Goal: Task Accomplishment & Management: Complete application form

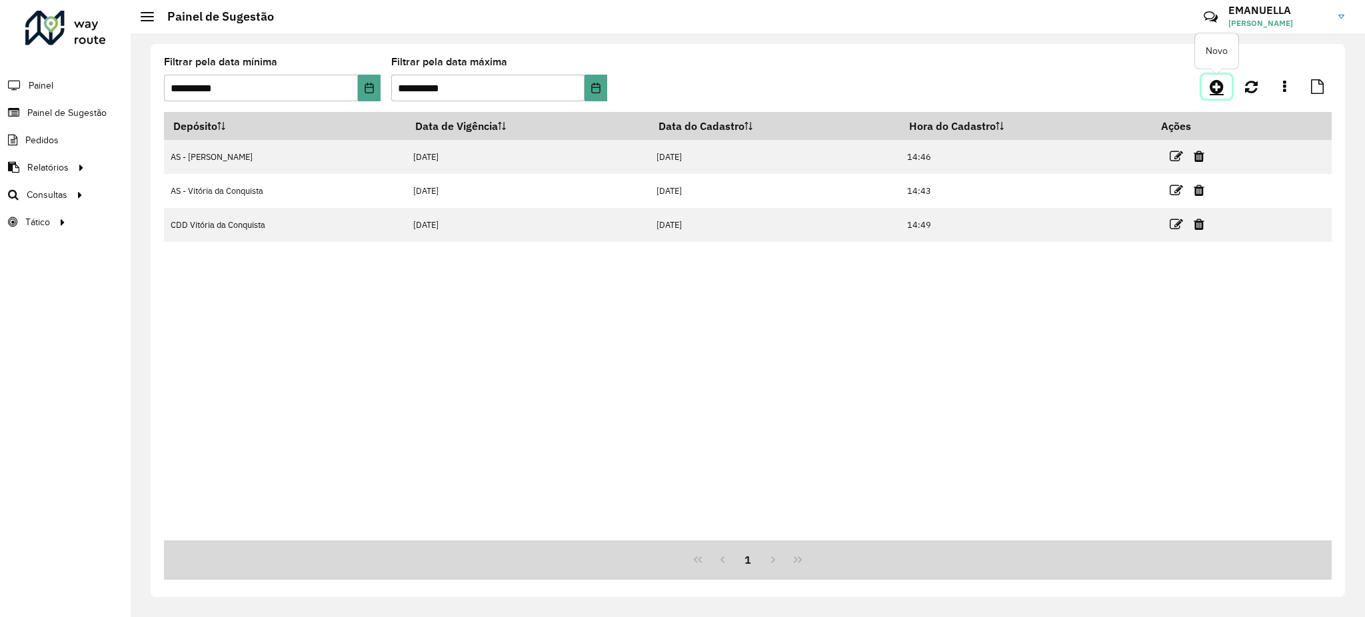
click at [1220, 87] on icon at bounding box center [1217, 87] width 14 height 16
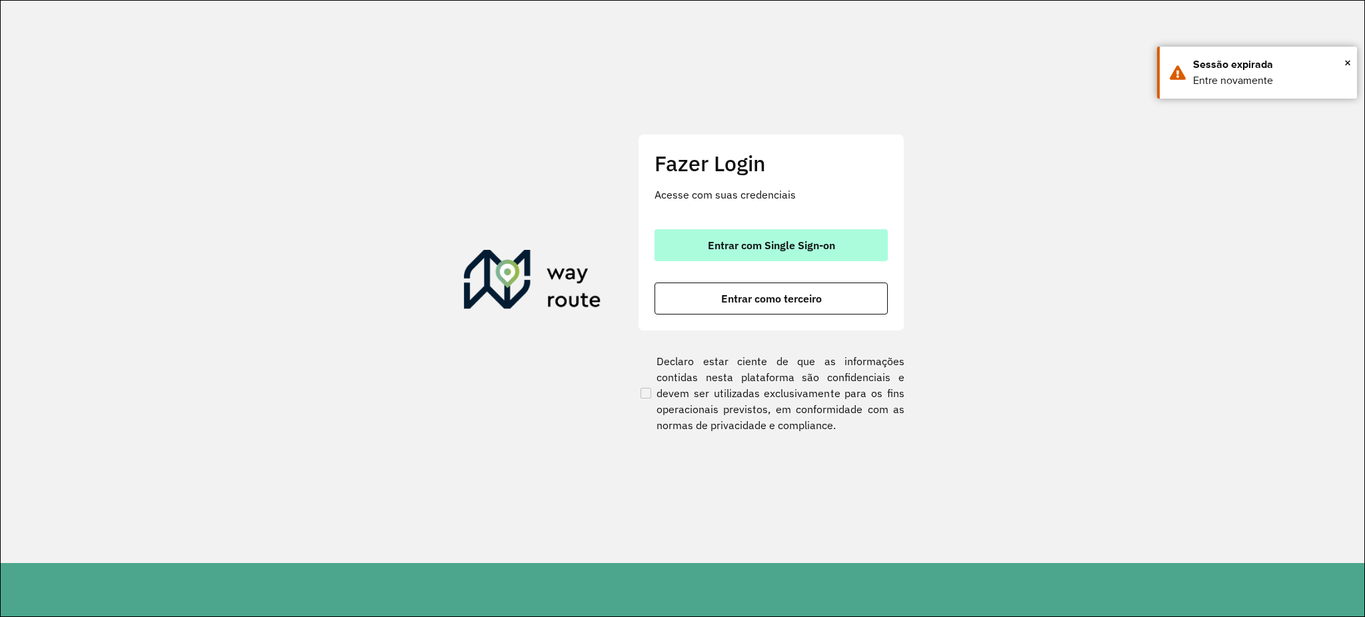
click at [769, 241] on span "Entrar com Single Sign-on" at bounding box center [771, 245] width 127 height 11
click at [858, 251] on button "Entrar com Single Sign-on" at bounding box center [770, 245] width 233 height 32
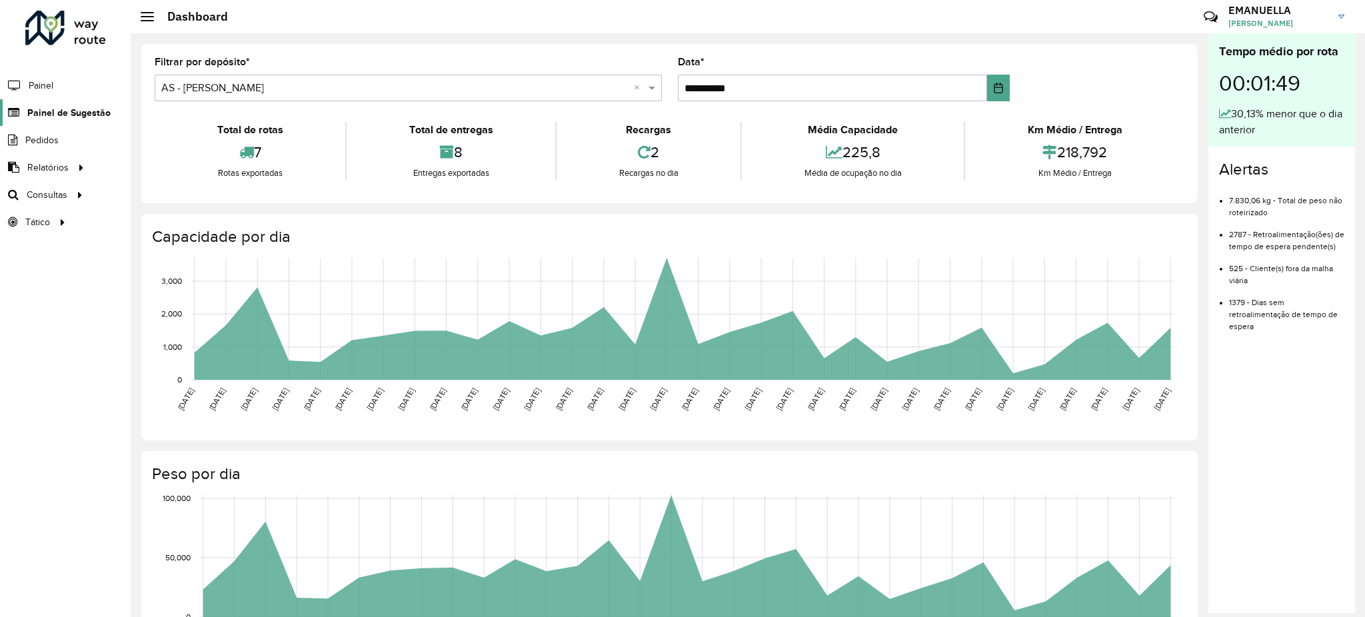
click at [72, 111] on span "Painel de Sugestão" at bounding box center [68, 113] width 83 height 14
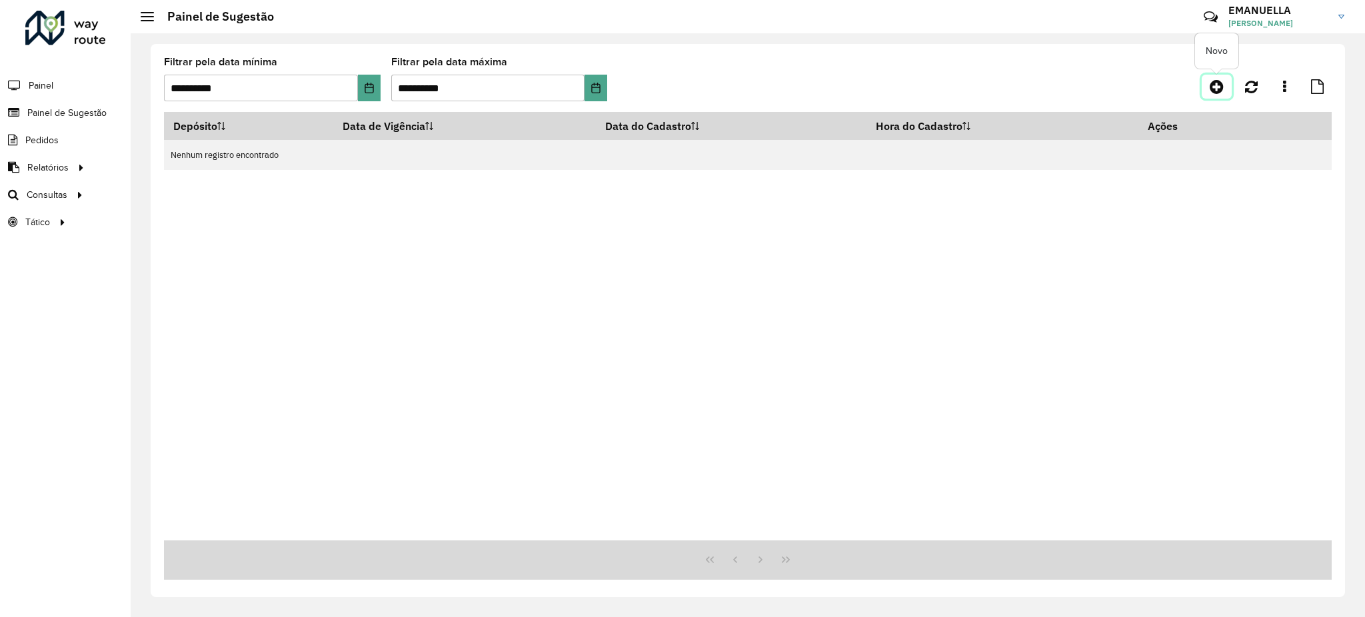
drag, startPoint x: 1220, startPoint y: 88, endPoint x: 1212, endPoint y: 88, distance: 7.3
click at [1219, 88] on icon at bounding box center [1217, 87] width 14 height 16
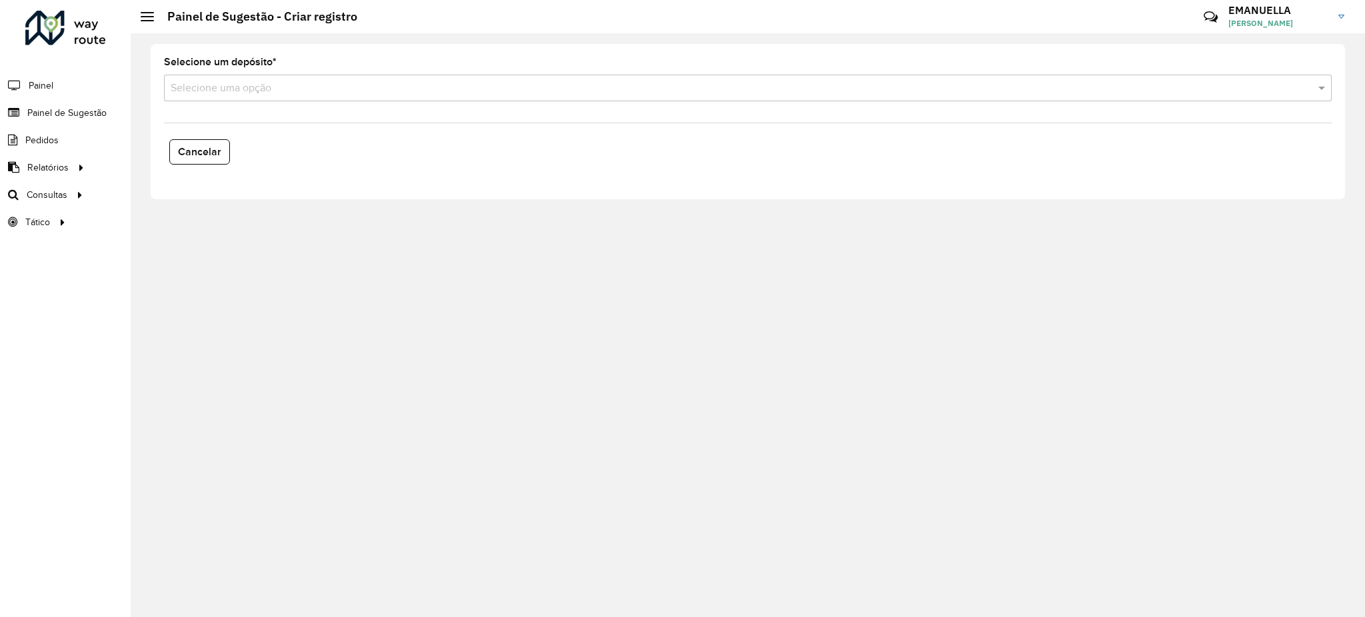
click at [391, 89] on input "text" at bounding box center [735, 89] width 1128 height 16
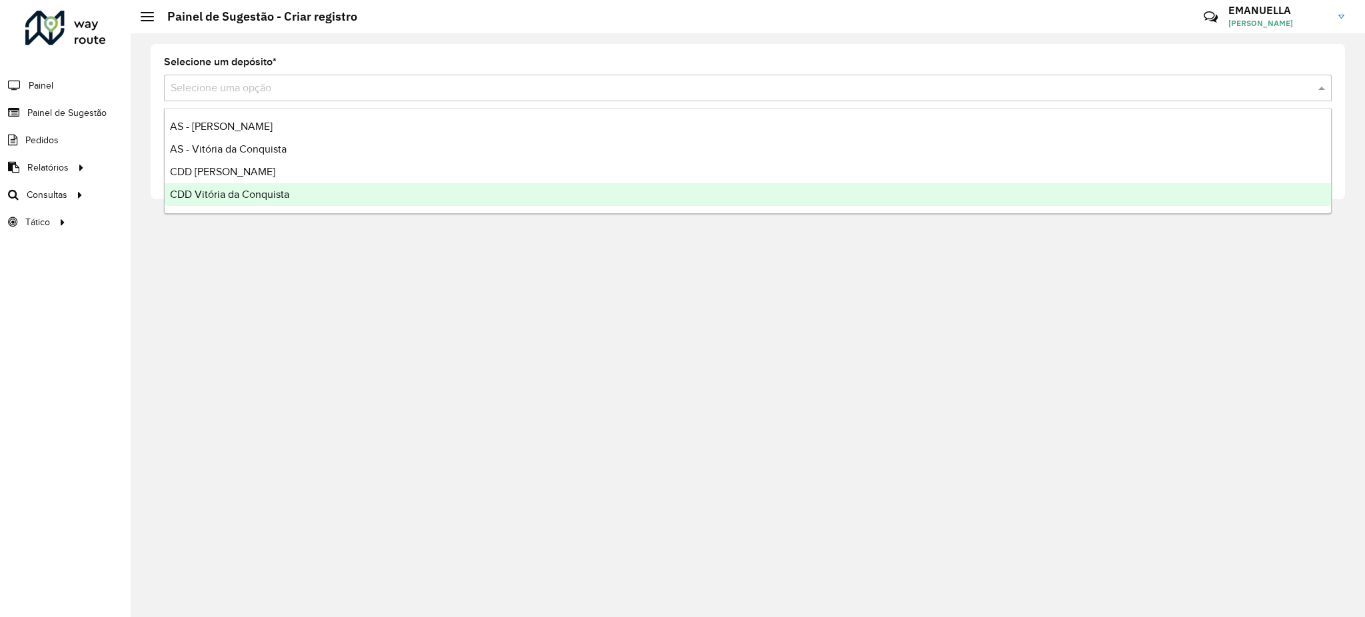
click at [243, 199] on span "CDD Vitória da Conquista" at bounding box center [229, 194] width 119 height 11
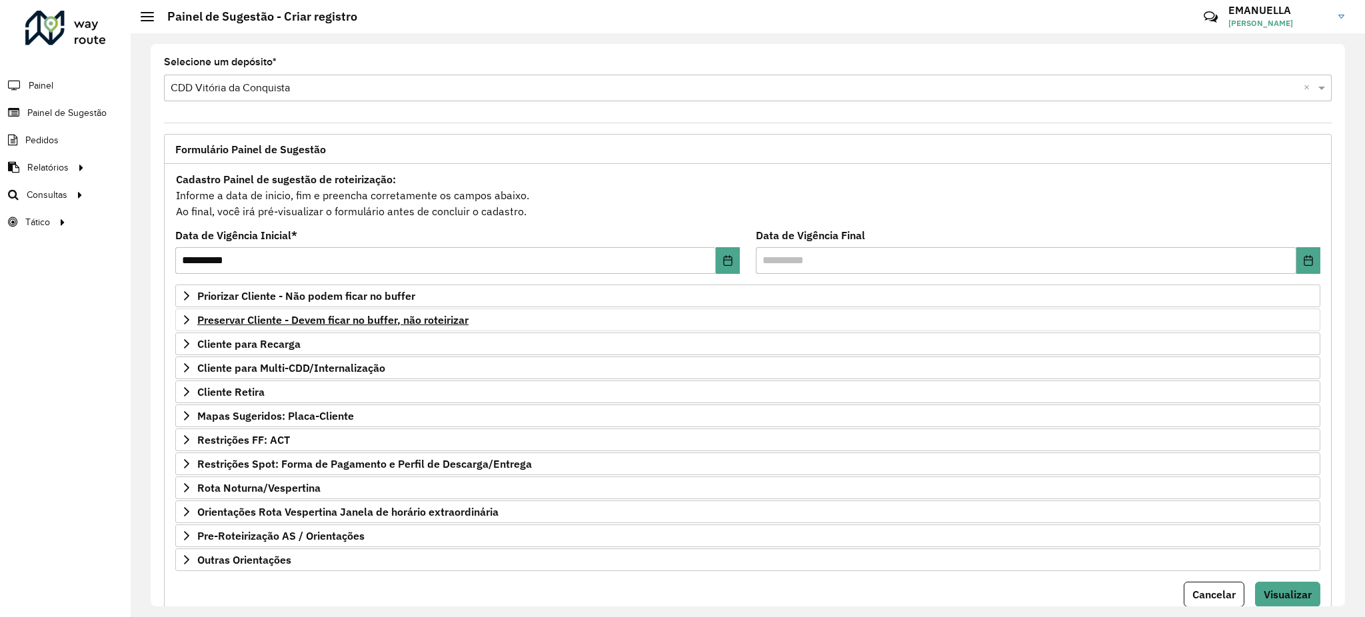
scroll to position [48, 0]
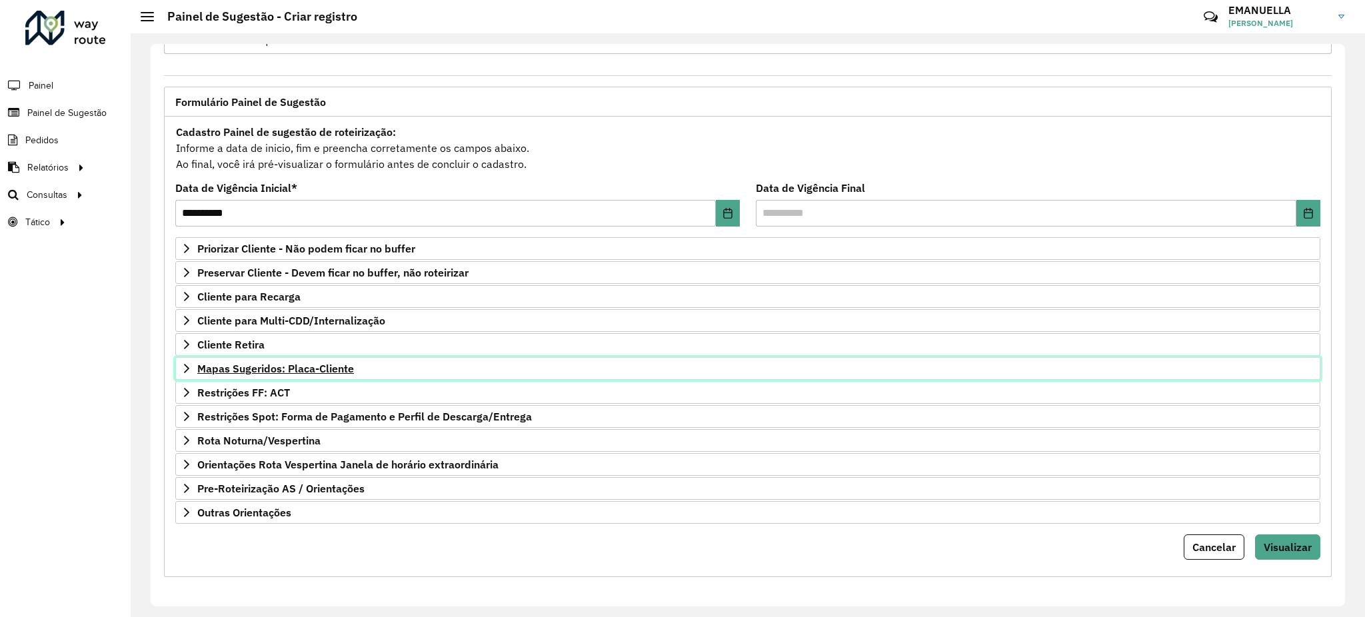
click at [281, 365] on span "Mapas Sugeridos: Placa-Cliente" at bounding box center [275, 368] width 157 height 11
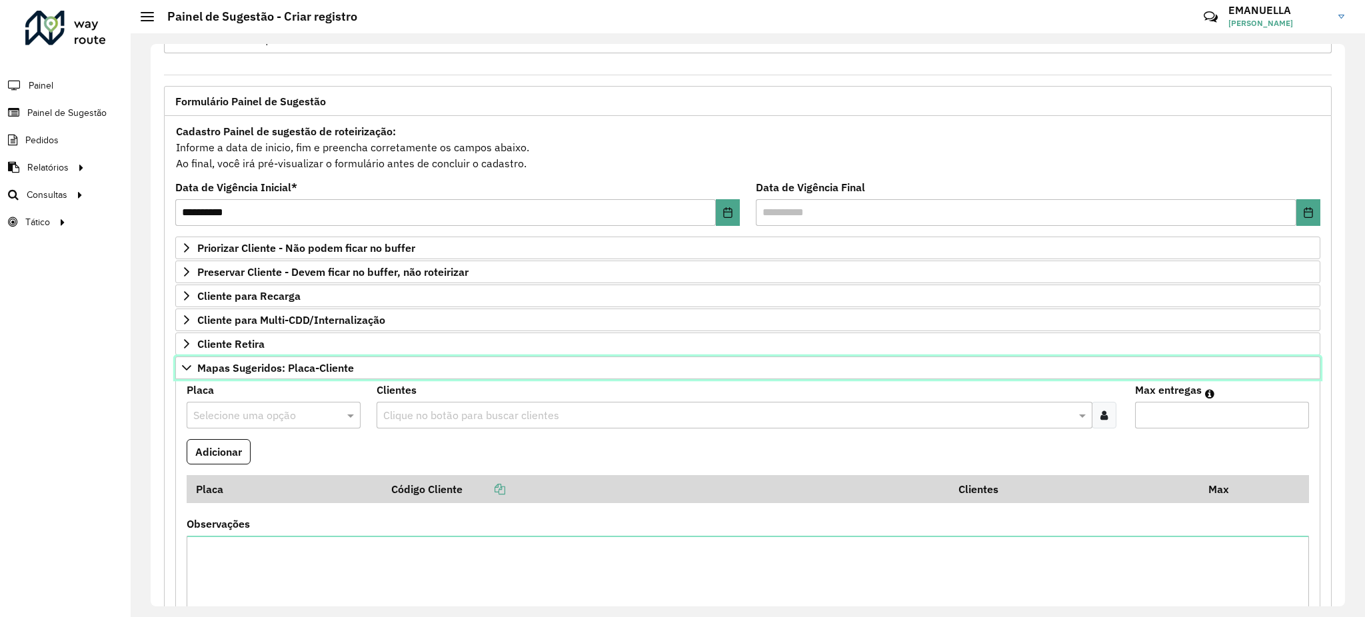
scroll to position [137, 0]
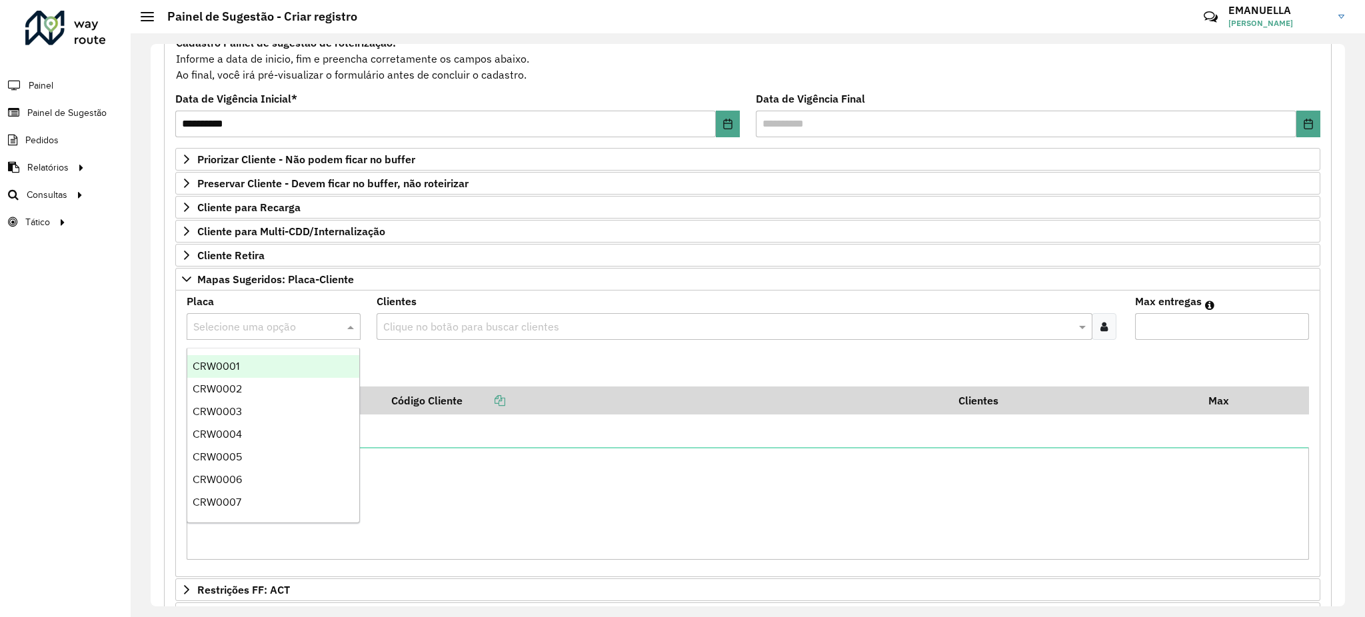
click at [307, 323] on input "text" at bounding box center [260, 327] width 134 height 16
type input "***"
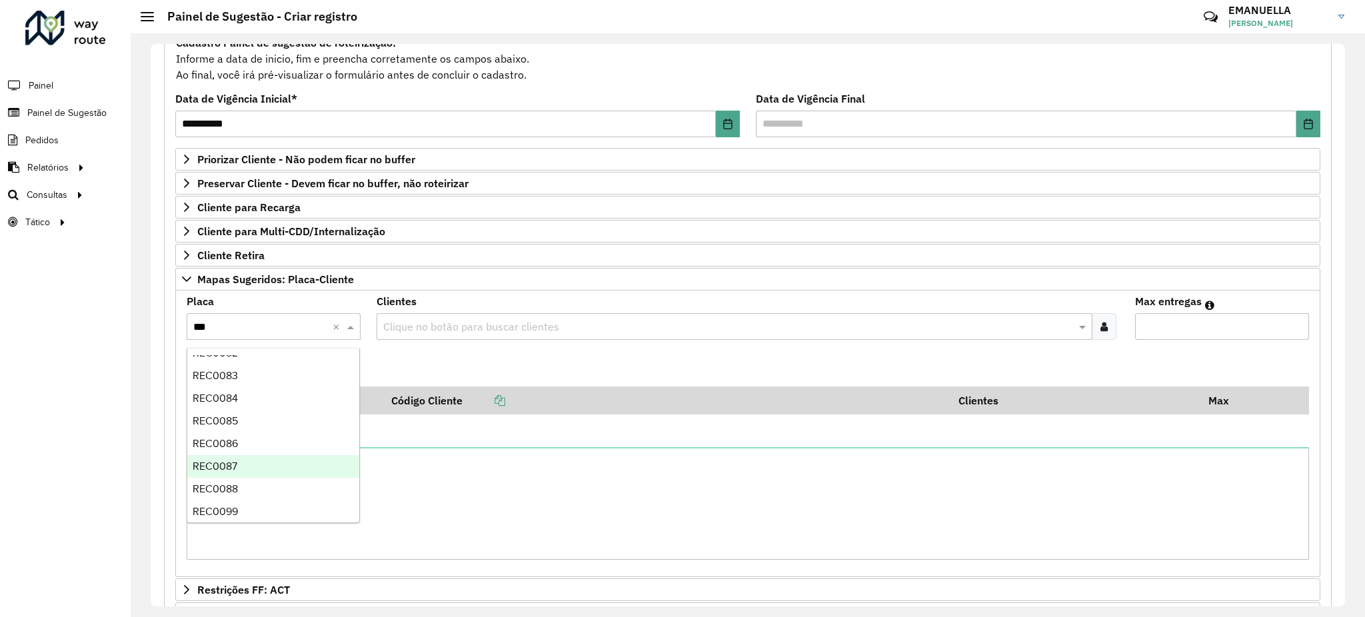
scroll to position [451, 0]
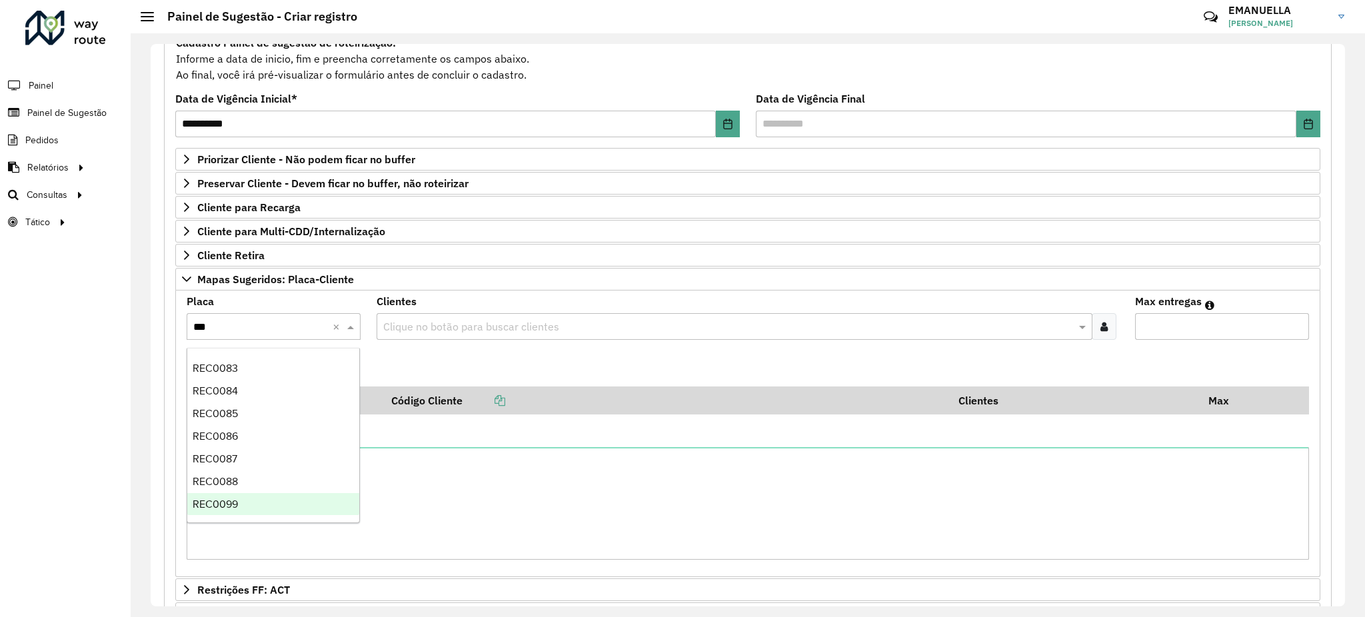
click at [222, 509] on span "REC0099" at bounding box center [215, 504] width 45 height 11
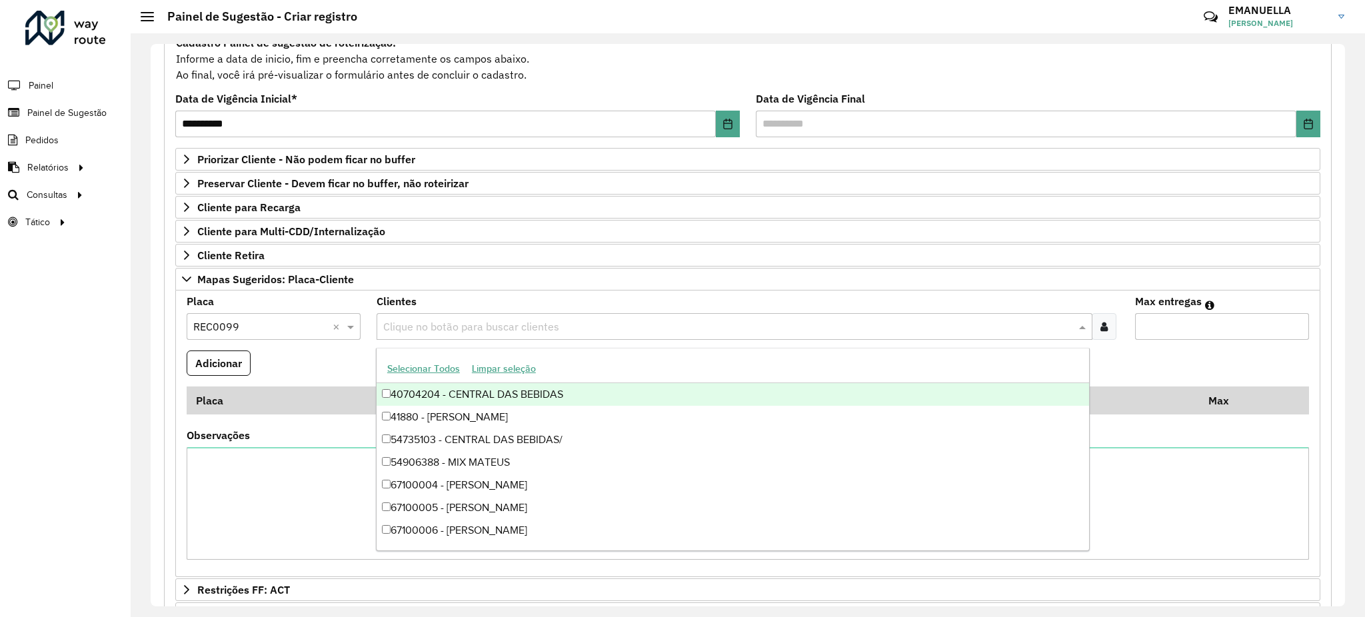
click at [408, 317] on div "Clique no botão para buscar clientes" at bounding box center [735, 326] width 716 height 27
paste input "*****"
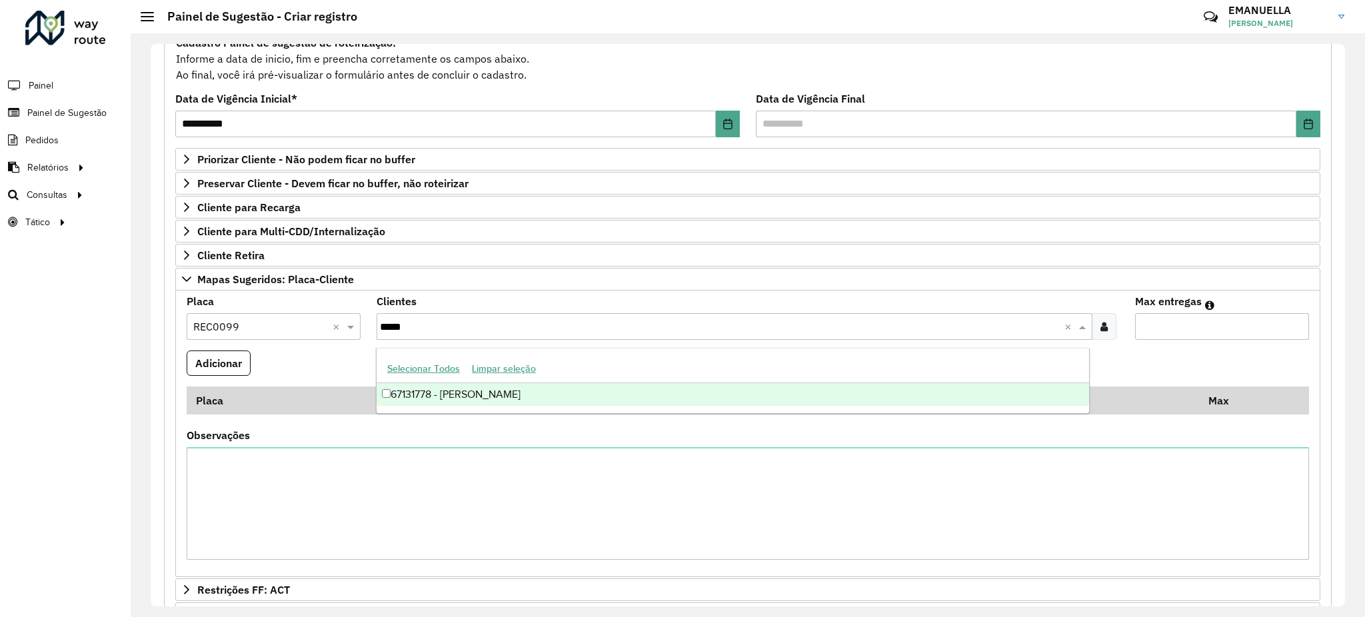
type input "*****"
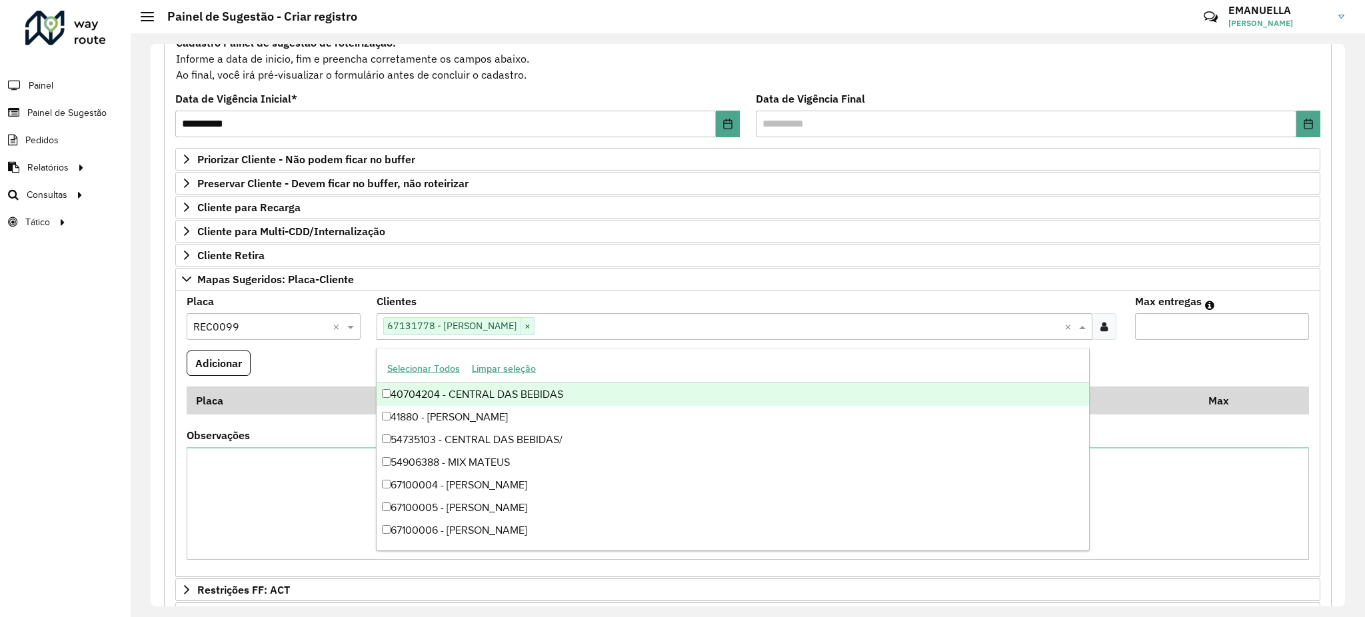
click at [372, 331] on formly-field "Clientes Clique no botão para buscar clientes 67131778 - DIEGO MOACIR ROCHA S ×…" at bounding box center [748, 324] width 759 height 54
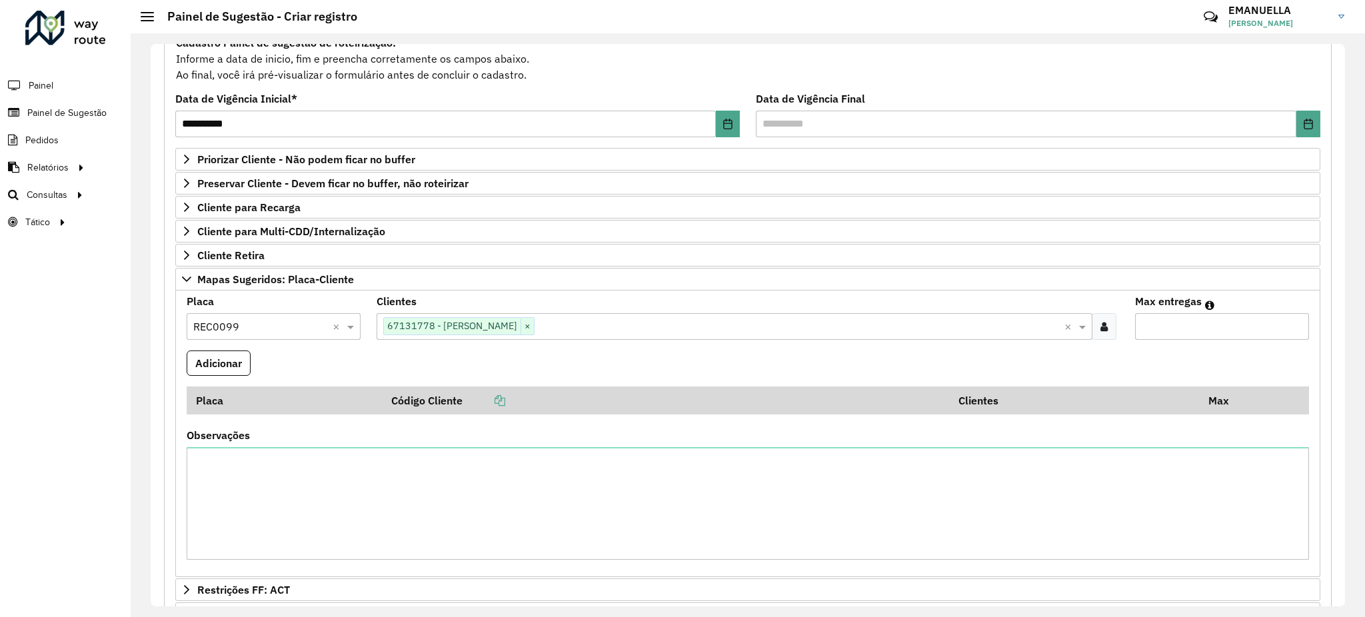
type input "*"
click at [1294, 327] on input "*" at bounding box center [1222, 326] width 174 height 27
click at [220, 374] on button "Adicionar" at bounding box center [219, 363] width 64 height 25
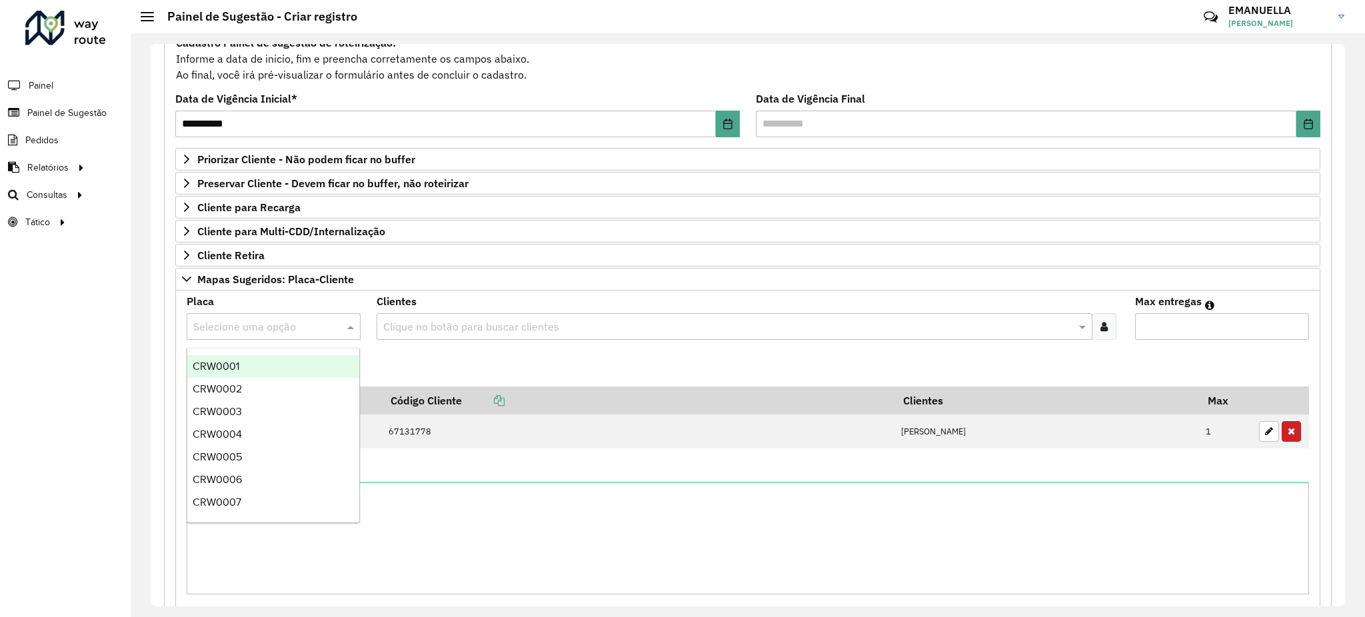
click at [321, 321] on input "text" at bounding box center [260, 327] width 134 height 16
type input "***"
click at [251, 476] on div "REC0088" at bounding box center [273, 482] width 172 height 23
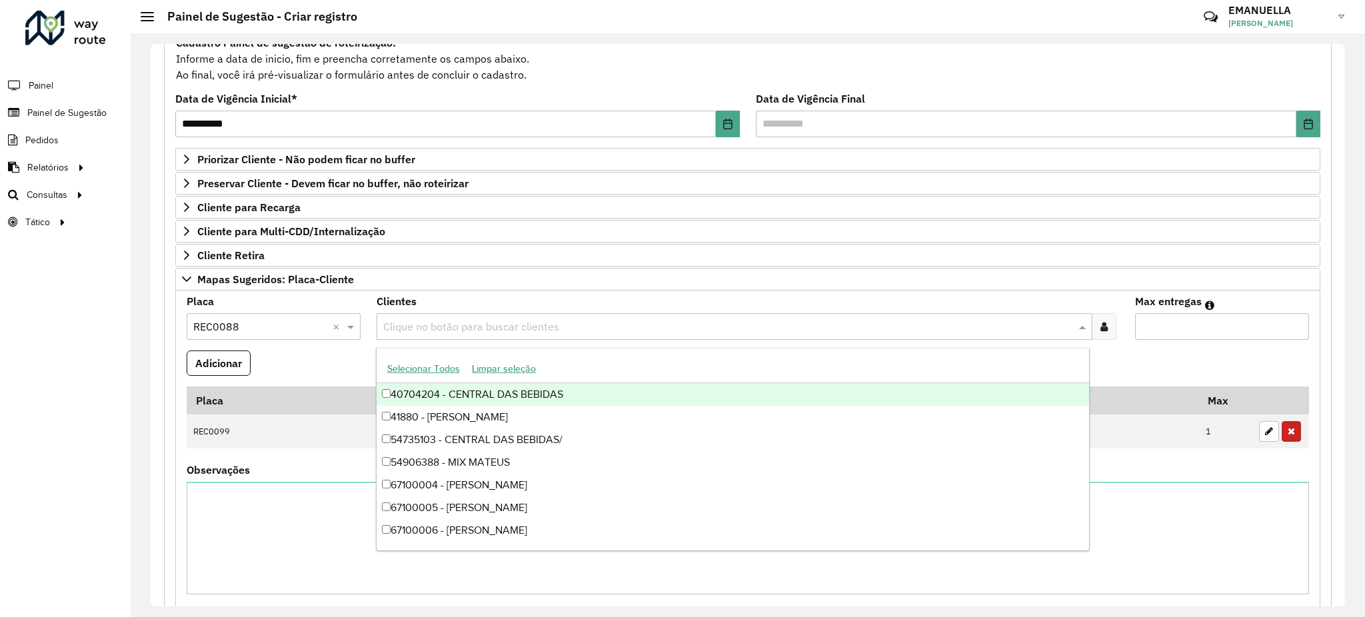
click at [471, 330] on input "text" at bounding box center [728, 327] width 696 height 16
paste input "***"
type input "***"
click at [356, 323] on span at bounding box center [352, 327] width 17 height 16
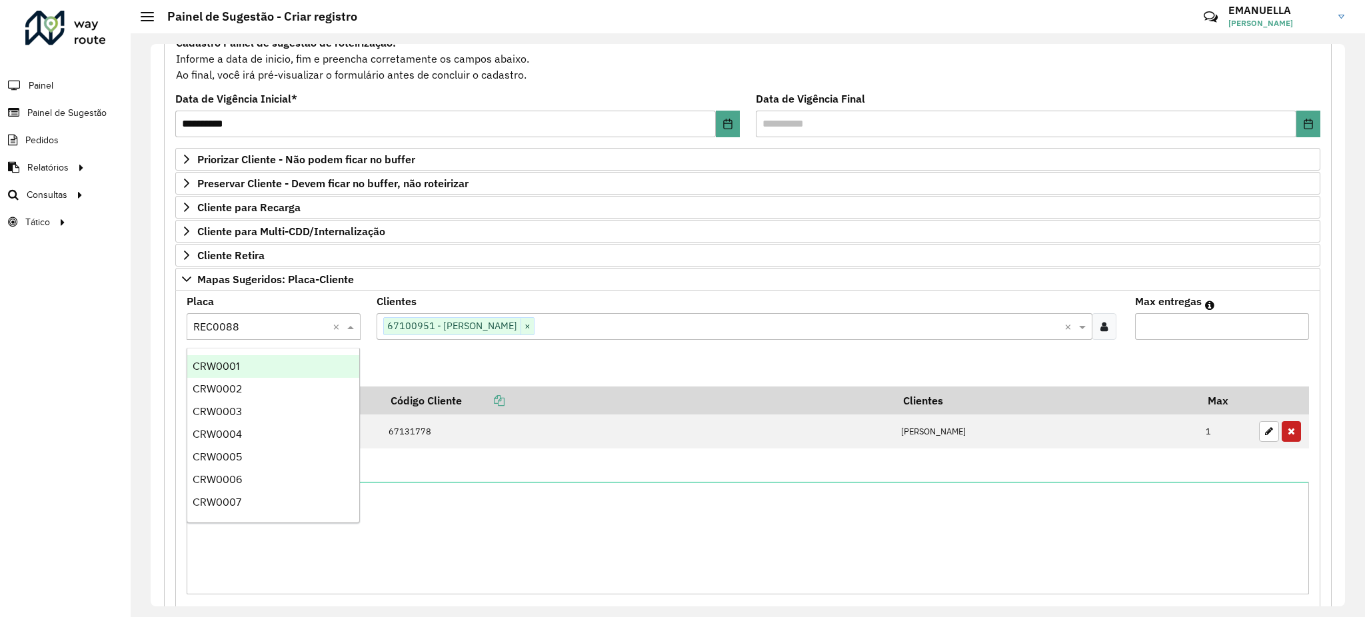
click at [1124, 355] on formly-field "Adicionar" at bounding box center [748, 369] width 1138 height 36
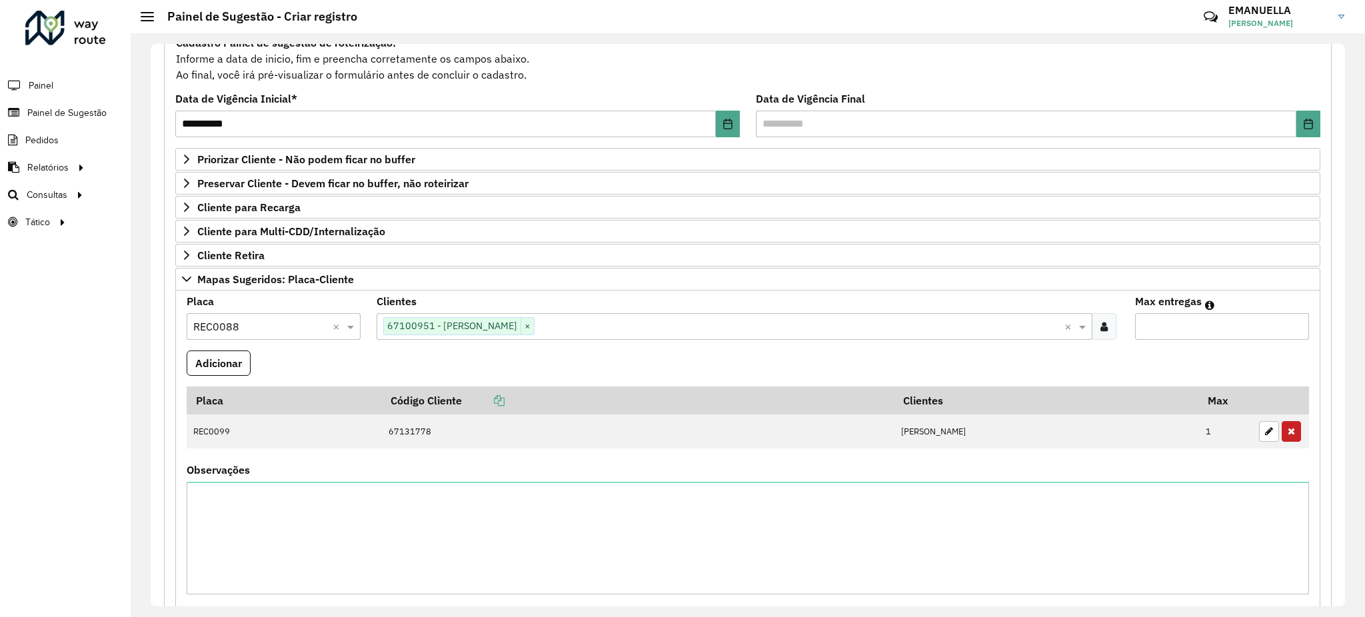
type input "*"
click at [1293, 325] on input "*" at bounding box center [1222, 326] width 174 height 27
drag, startPoint x: 239, startPoint y: 359, endPoint x: 285, endPoint y: 357, distance: 46.1
click at [237, 359] on button "Adicionar" at bounding box center [219, 363] width 64 height 25
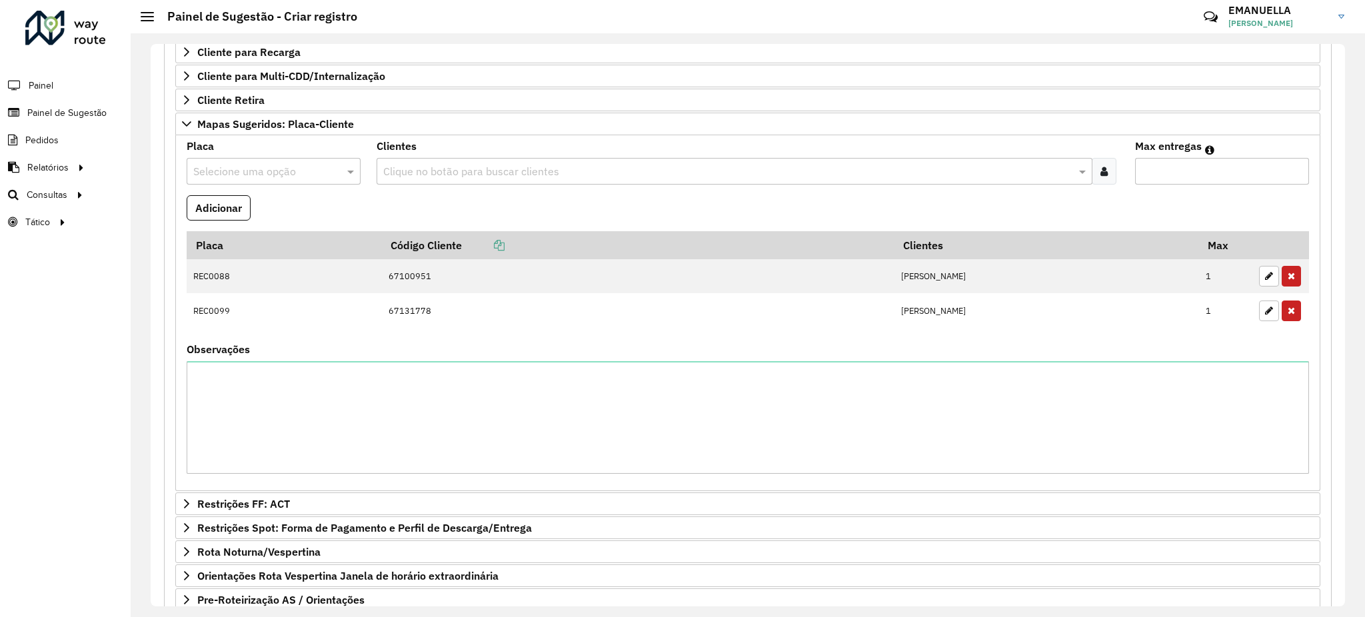
scroll to position [403, 0]
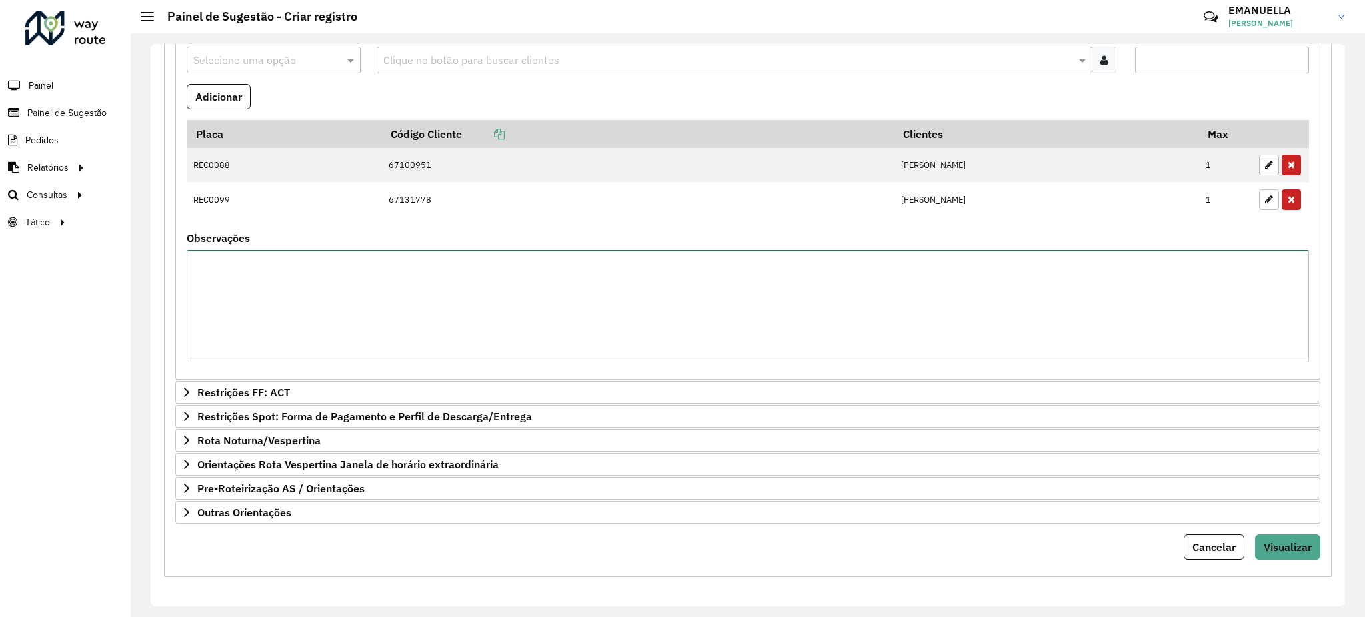
click at [752, 280] on textarea "Observações" at bounding box center [748, 306] width 1122 height 113
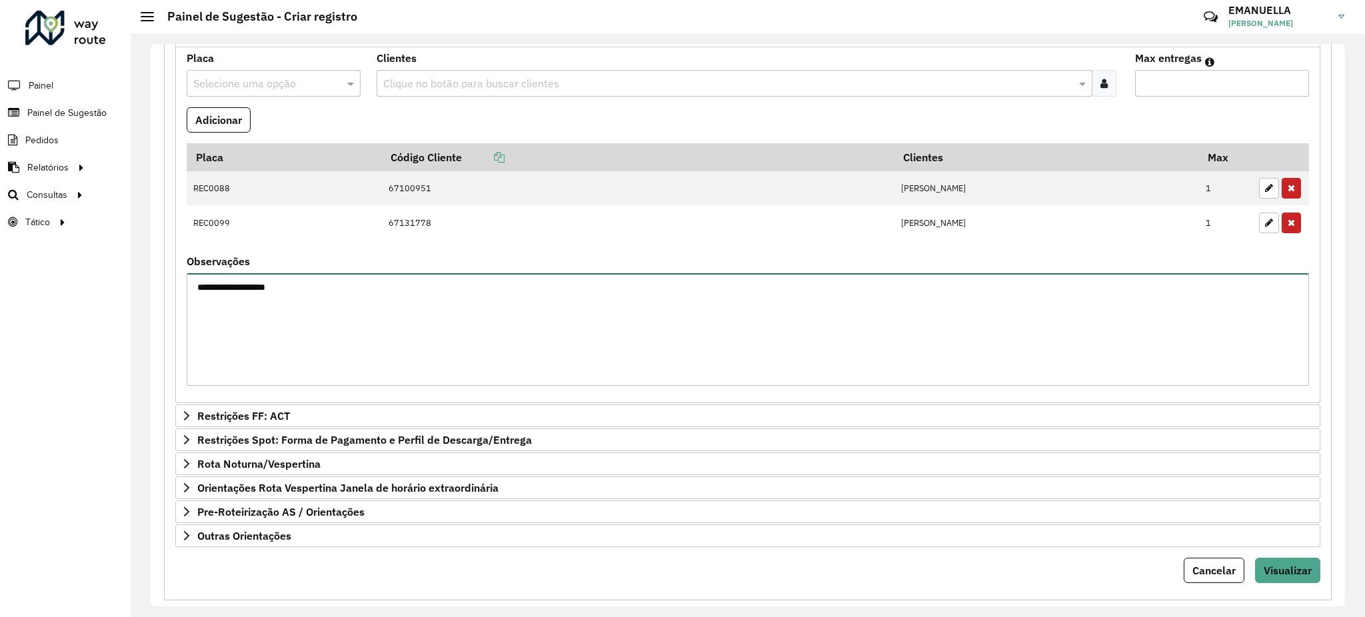
scroll to position [407, 0]
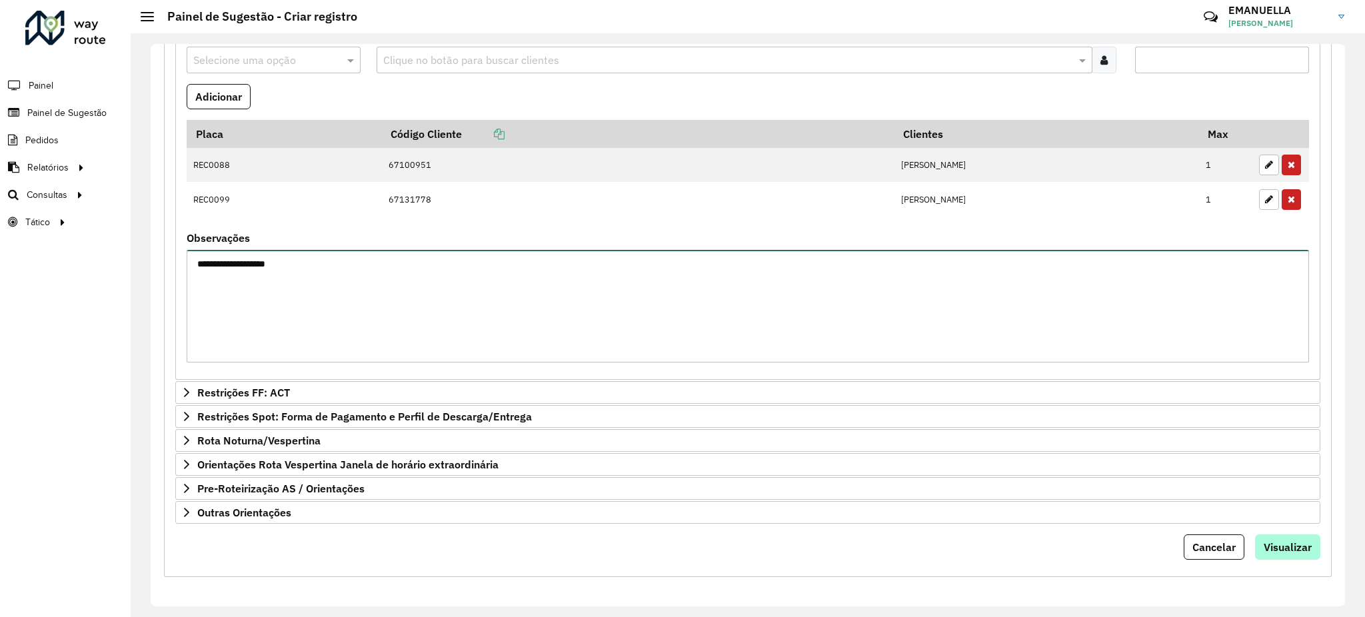
type textarea "**********"
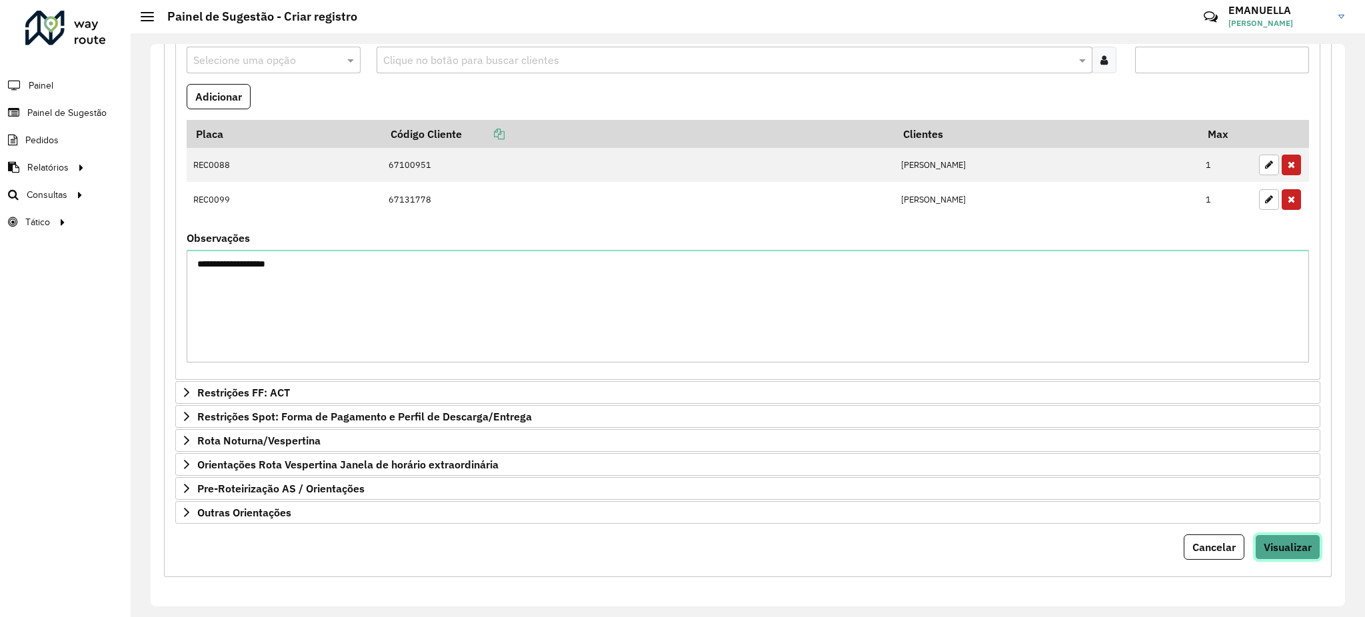
click at [1276, 541] on span "Visualizar" at bounding box center [1288, 547] width 48 height 13
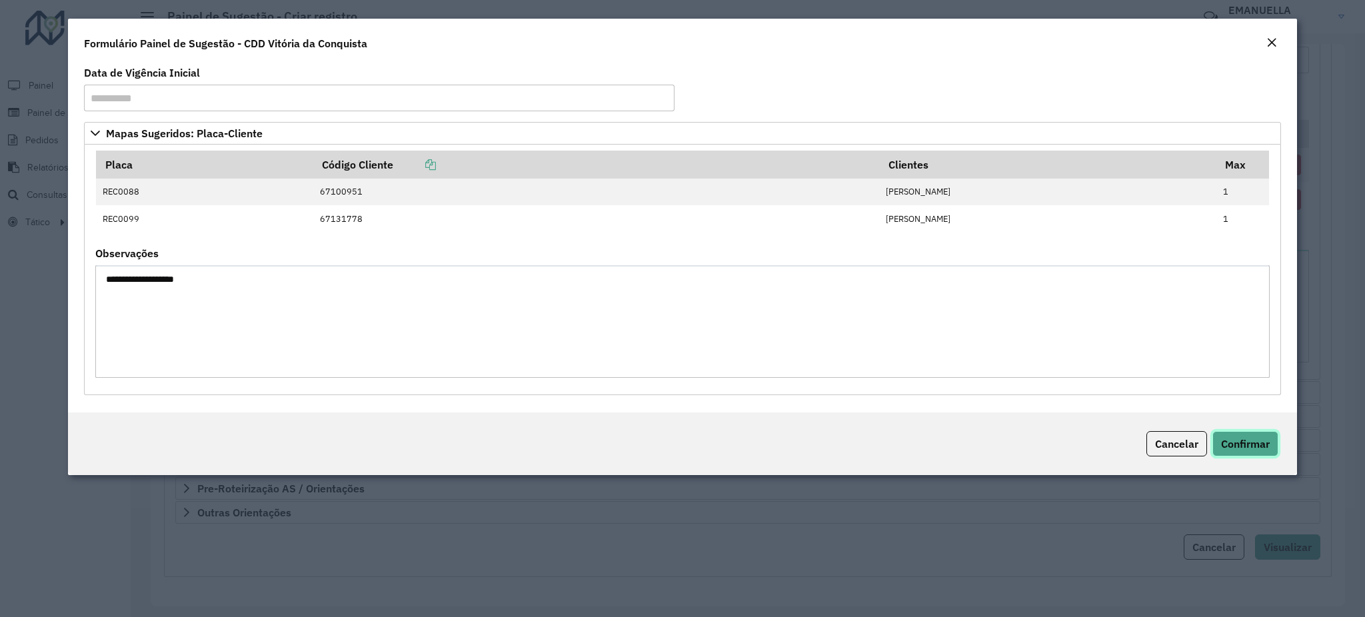
click at [1254, 443] on span "Confirmar" at bounding box center [1245, 443] width 49 height 13
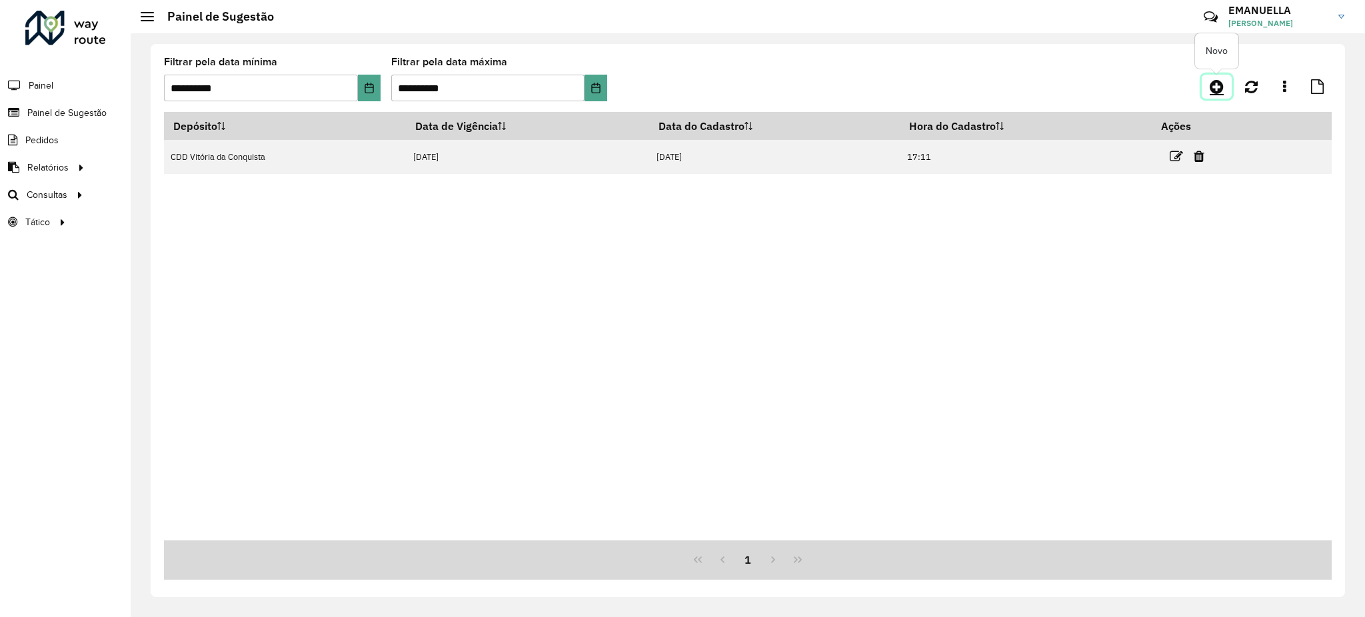
click at [1214, 90] on icon at bounding box center [1217, 87] width 14 height 16
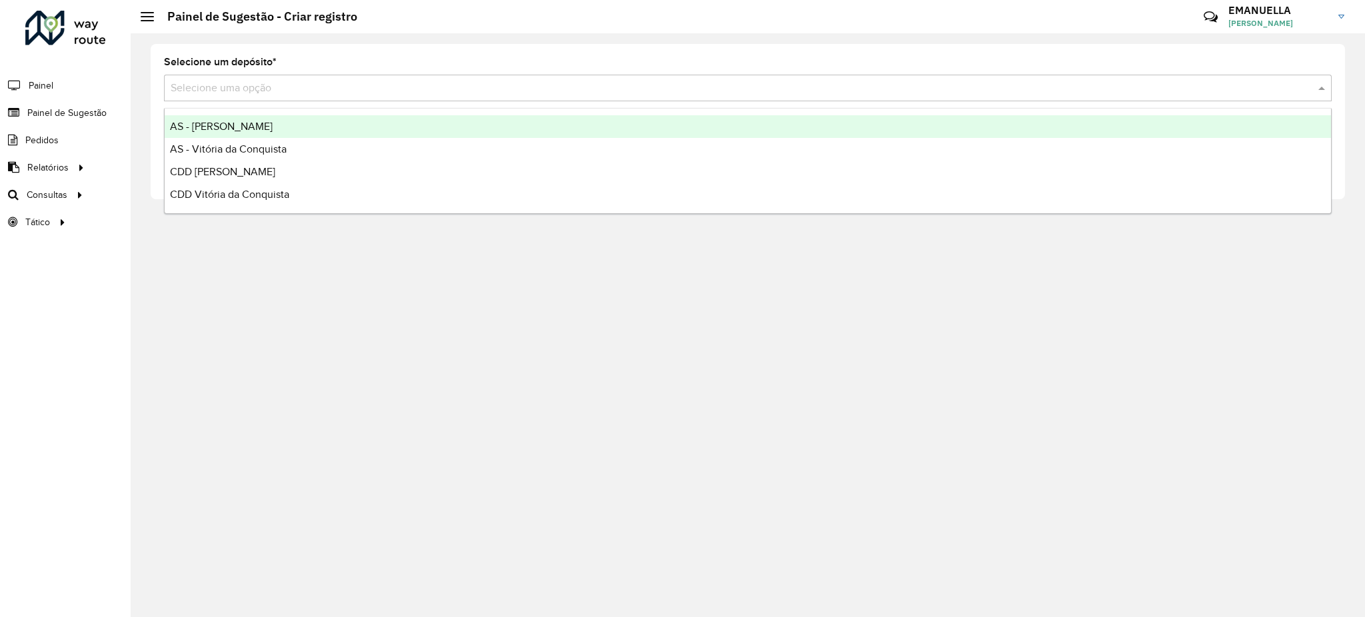
click at [250, 93] on input "text" at bounding box center [735, 89] width 1128 height 16
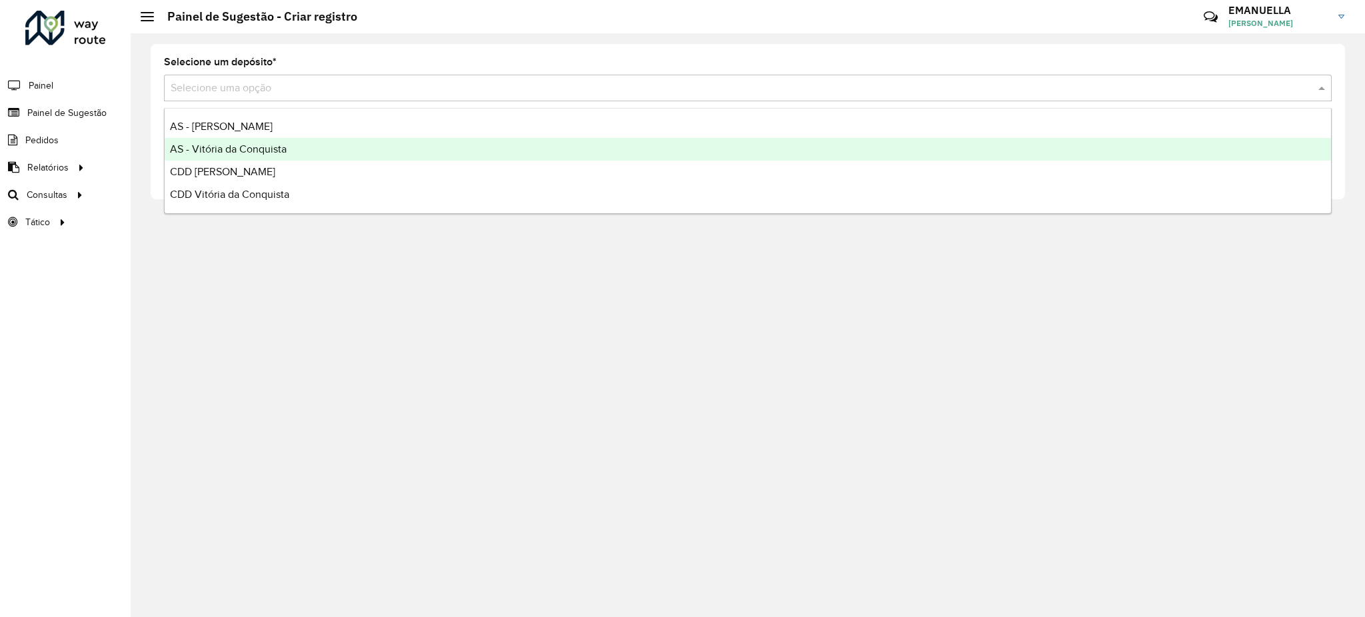
click at [228, 148] on span "AS - Vitória da Conquista" at bounding box center [228, 148] width 117 height 11
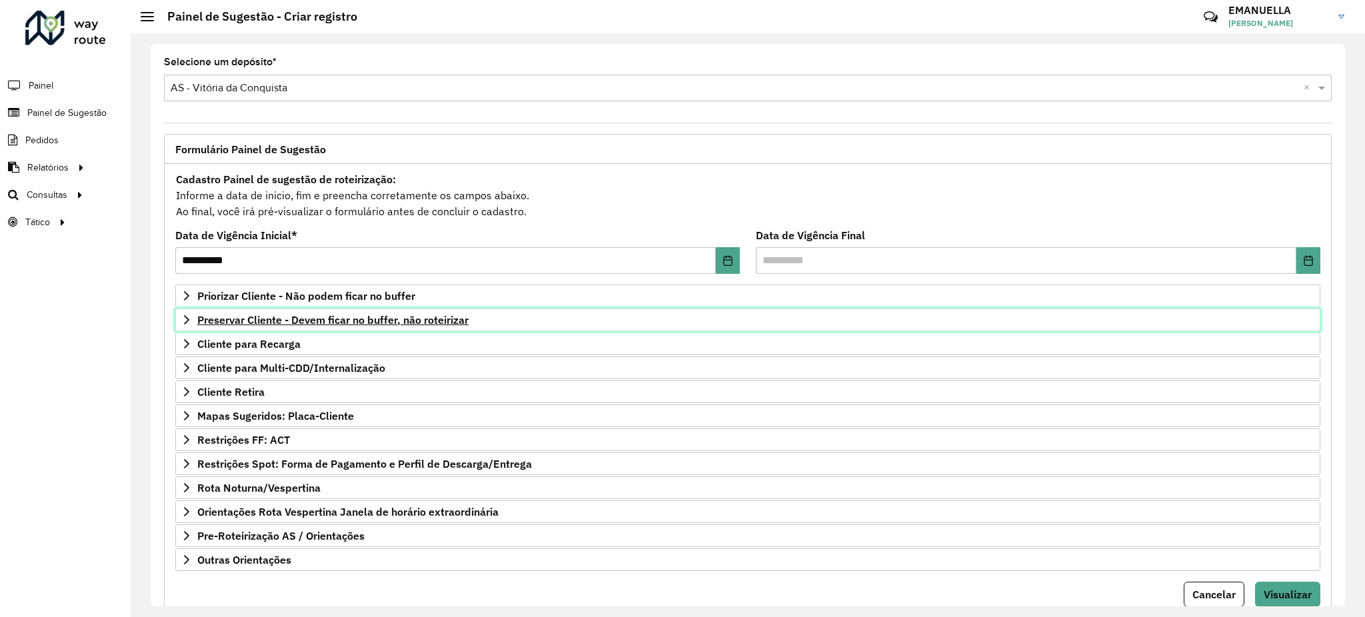
click at [351, 321] on span "Preservar Cliente - Devem ficar no buffer, não roteirizar" at bounding box center [332, 320] width 271 height 11
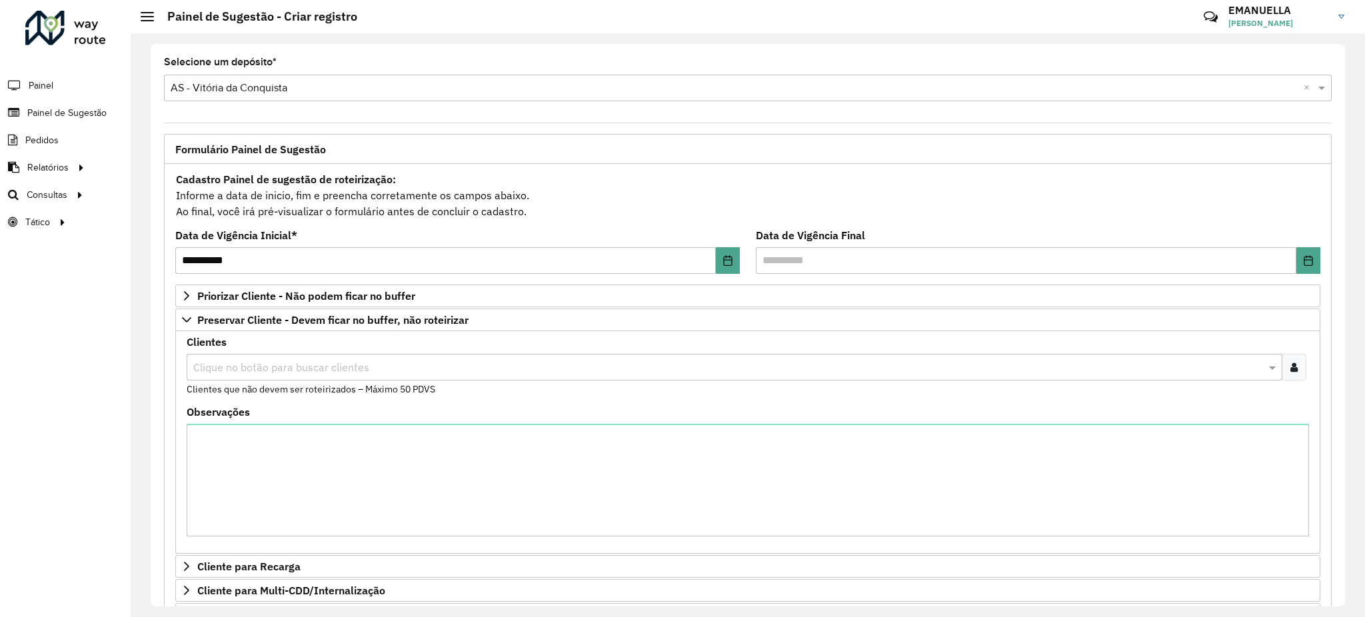
click at [335, 365] on input "text" at bounding box center [728, 368] width 1076 height 16
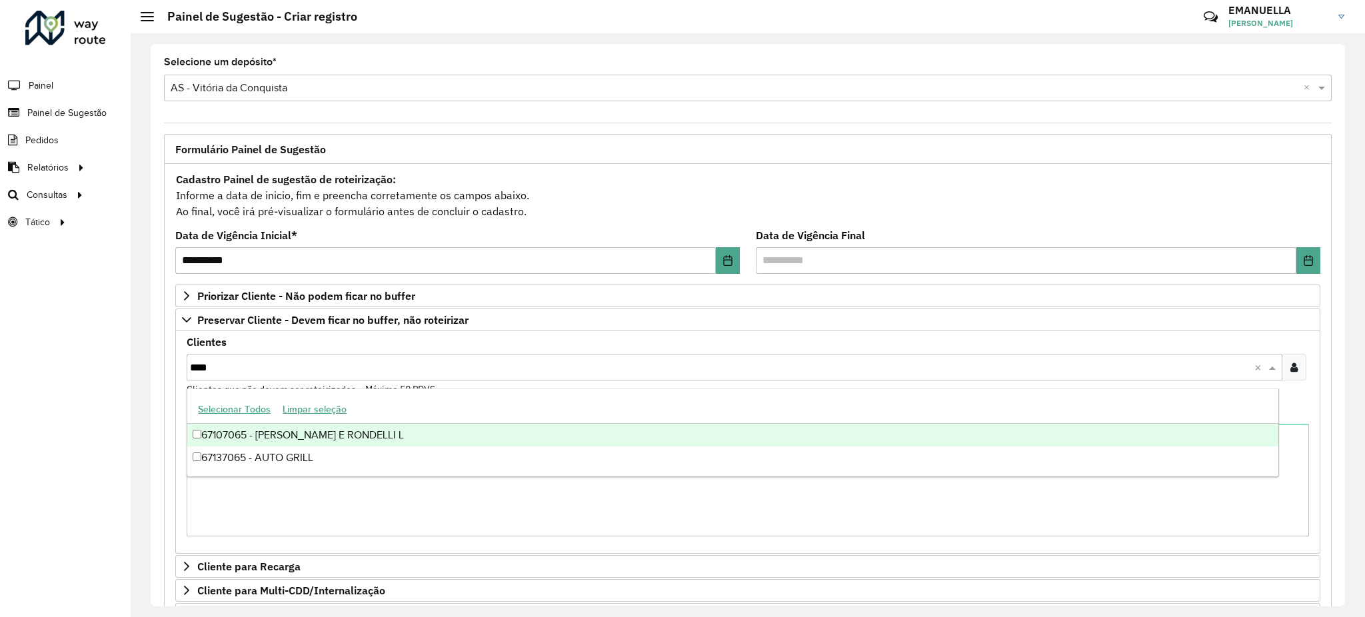
type input "****"
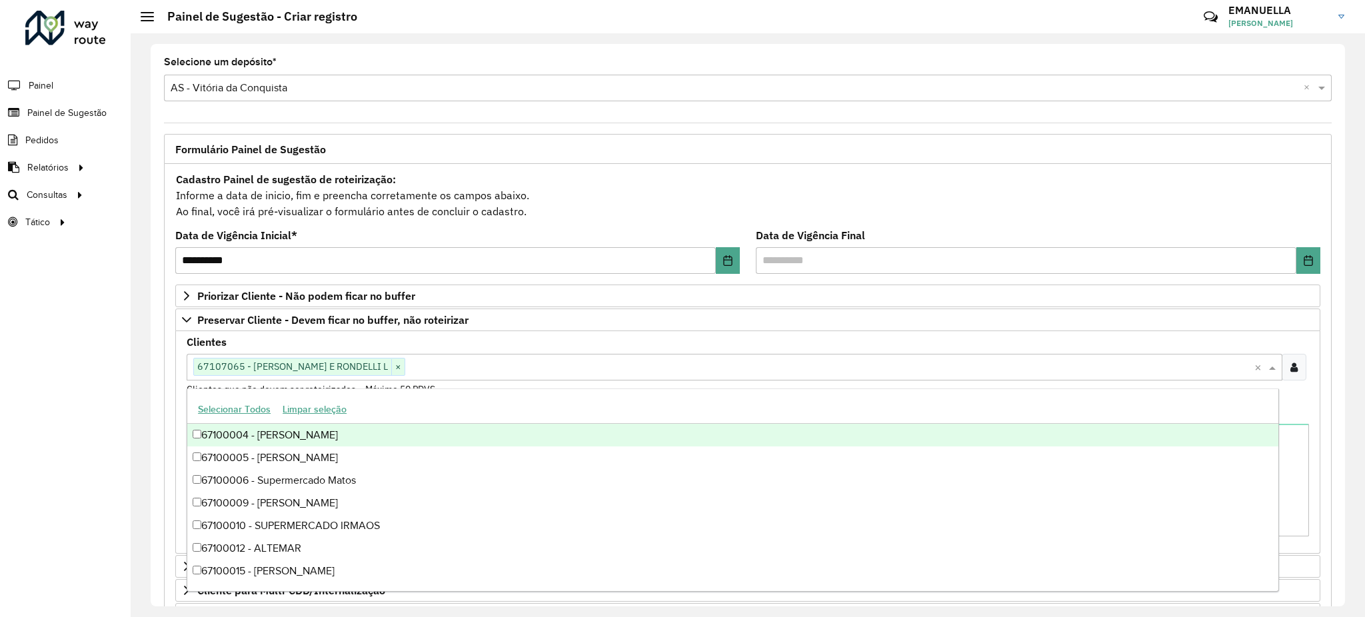
click at [177, 387] on div "Clientes Clique no botão para buscar clientes 67107065 - RONDELI E RONDELLI L ×…" at bounding box center [747, 442] width 1145 height 223
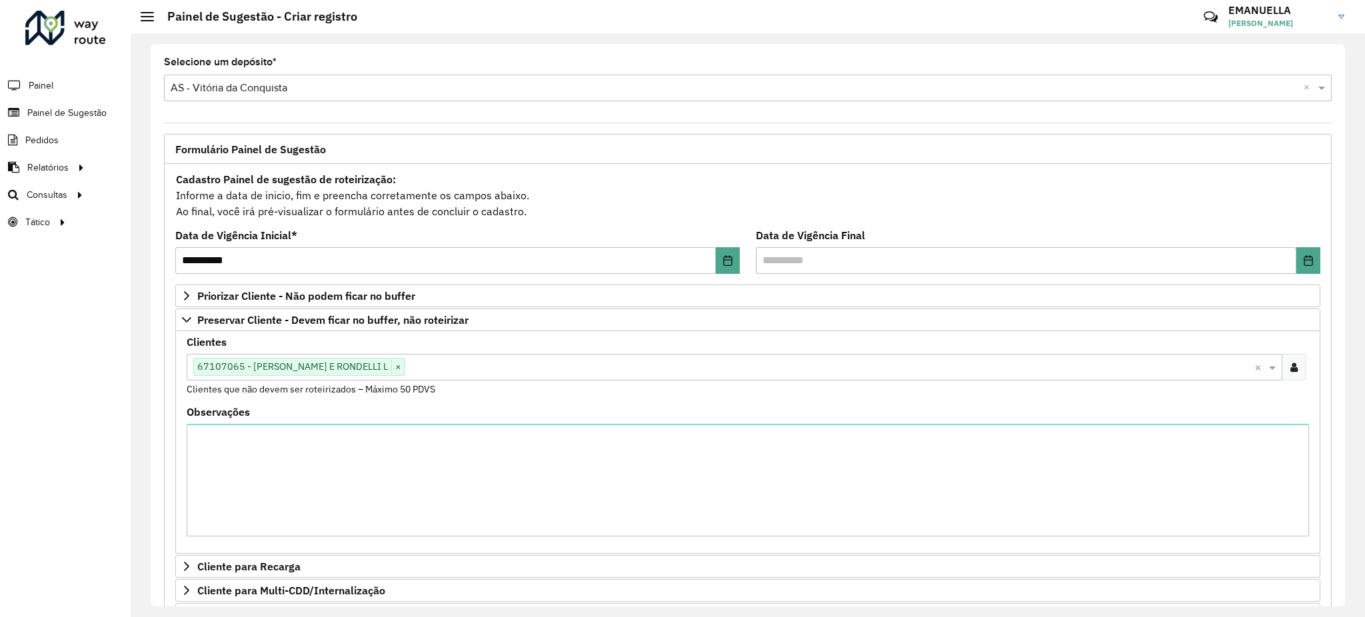
scroll to position [272, 0]
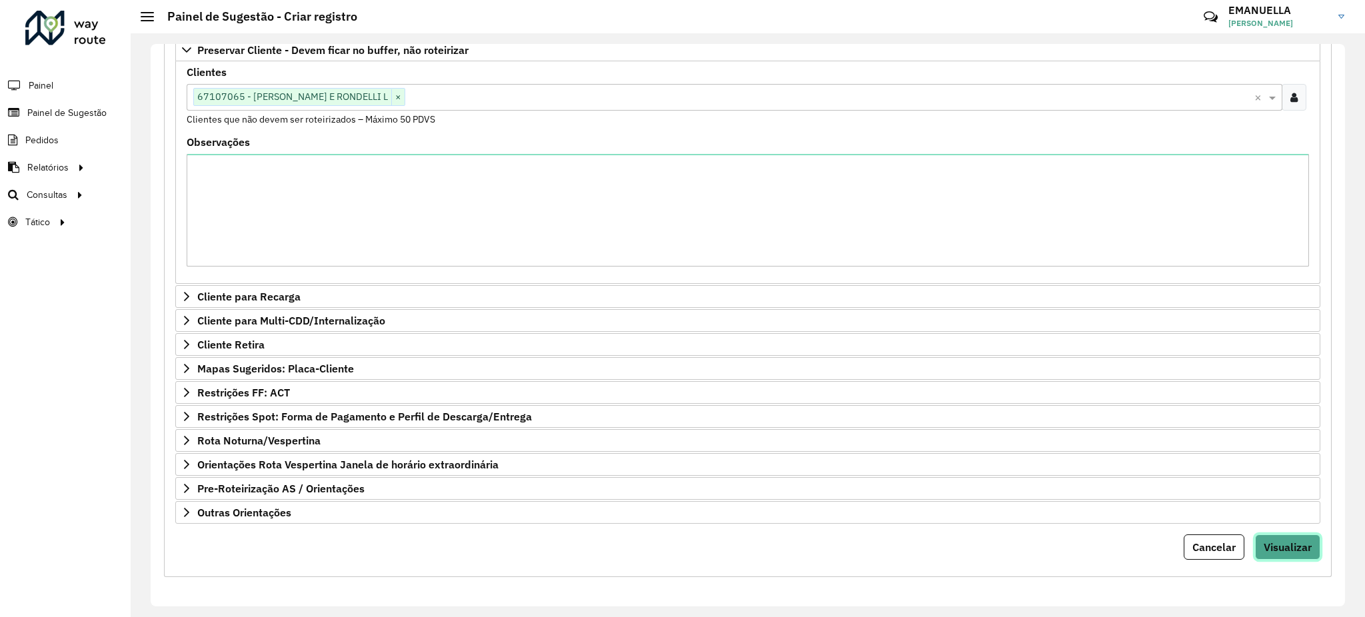
click at [1282, 549] on span "Visualizar" at bounding box center [1288, 547] width 48 height 13
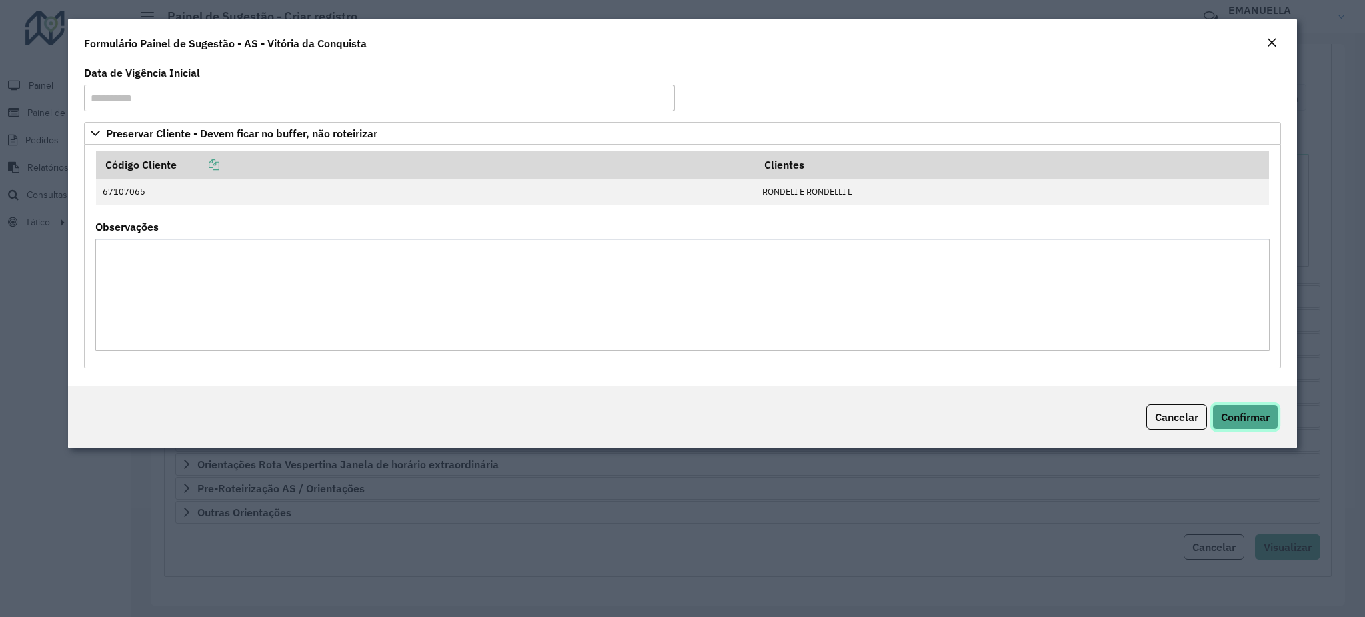
click at [1214, 419] on button "Confirmar" at bounding box center [1245, 417] width 66 height 25
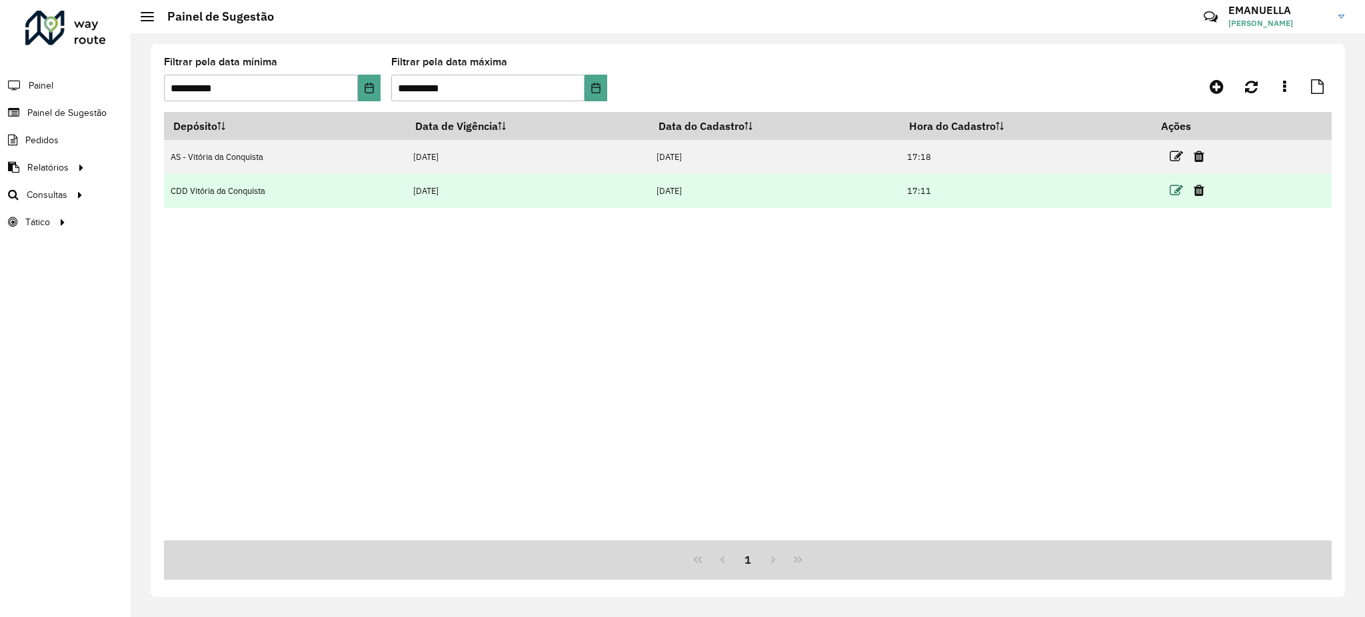
click at [1180, 187] on icon at bounding box center [1176, 190] width 13 height 13
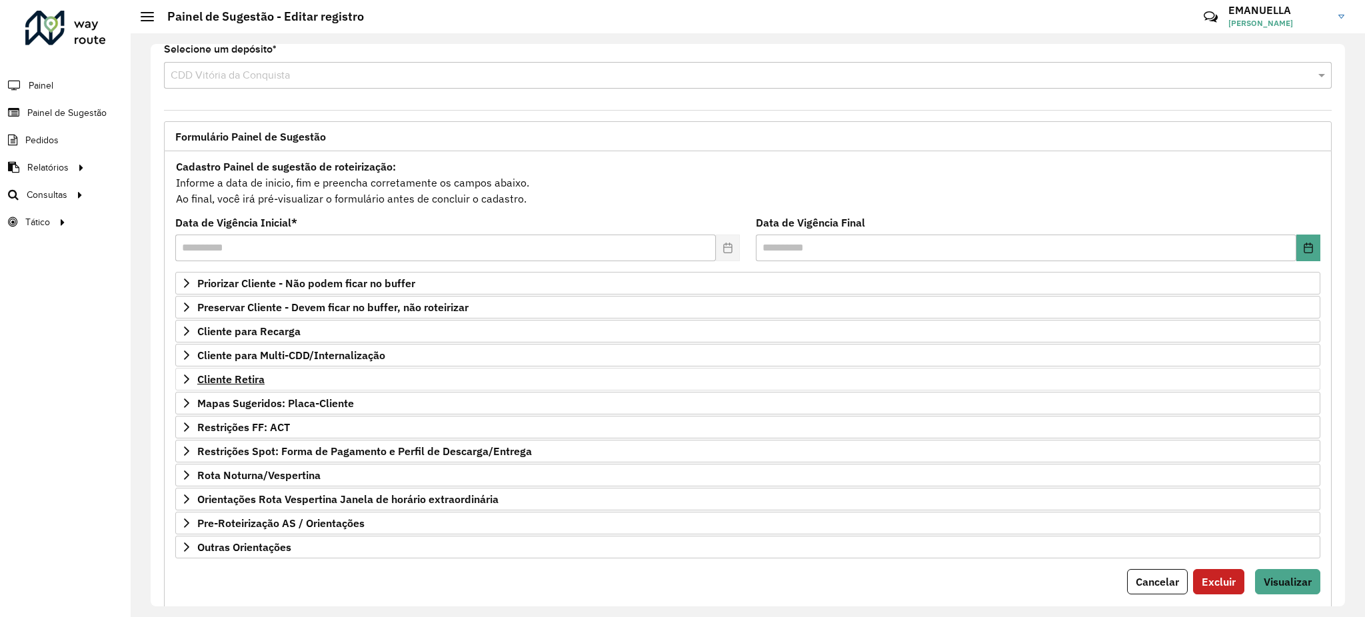
scroll to position [48, 0]
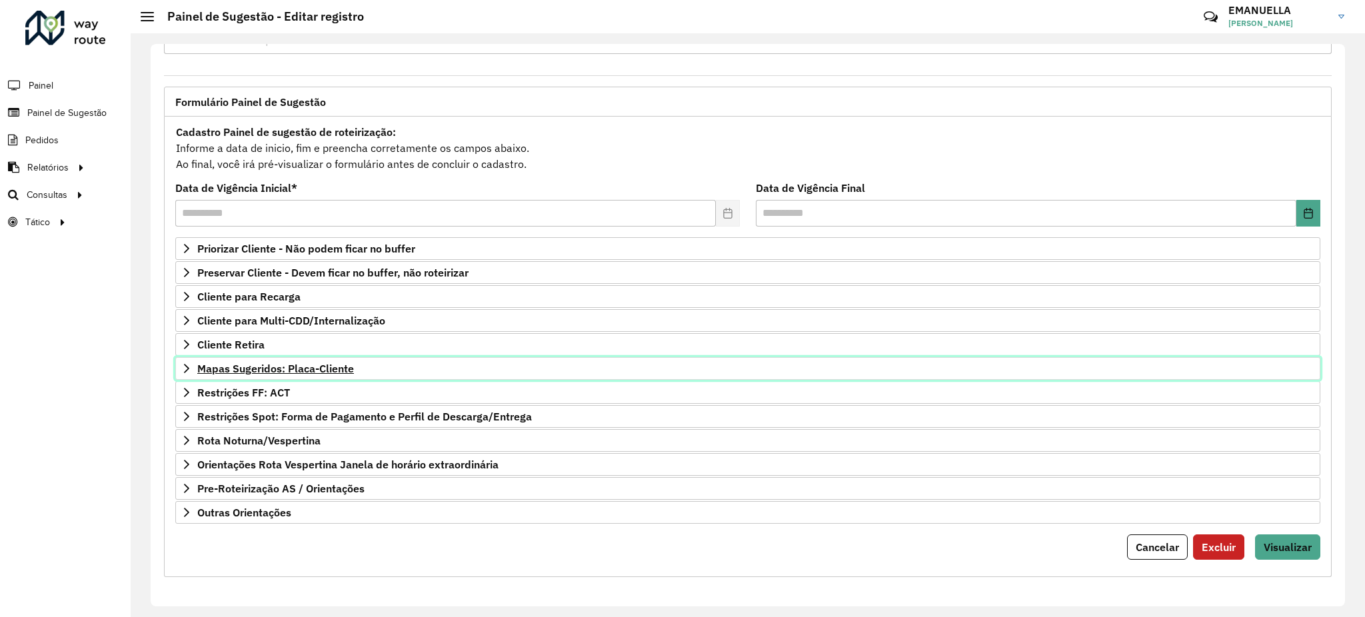
click at [247, 366] on span "Mapas Sugeridos: Placa-Cliente" at bounding box center [275, 368] width 157 height 11
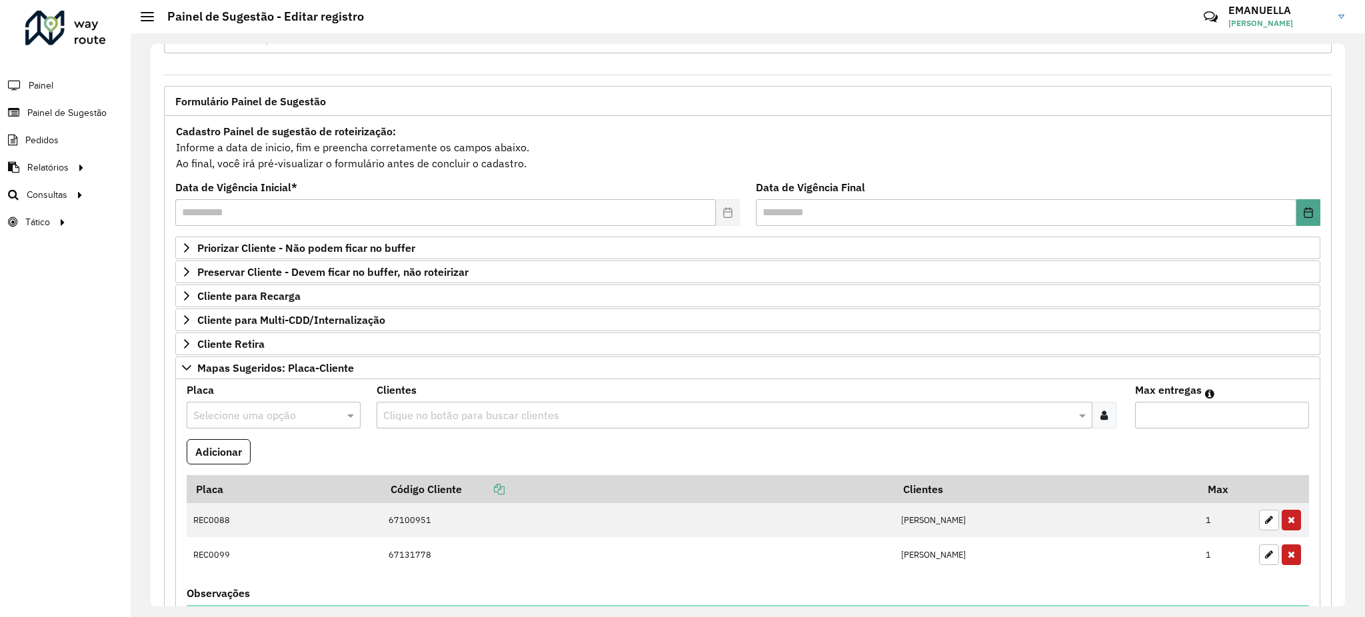
click at [232, 413] on input "text" at bounding box center [260, 416] width 134 height 16
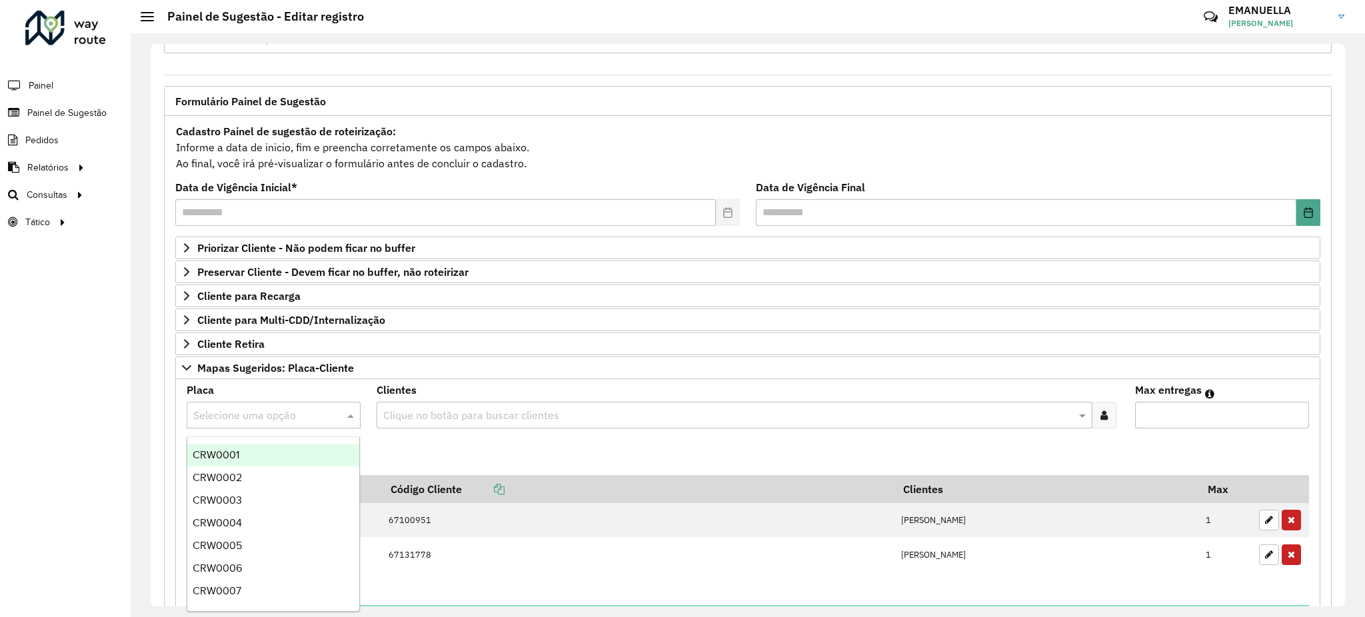
paste input "*******"
type input "*******"
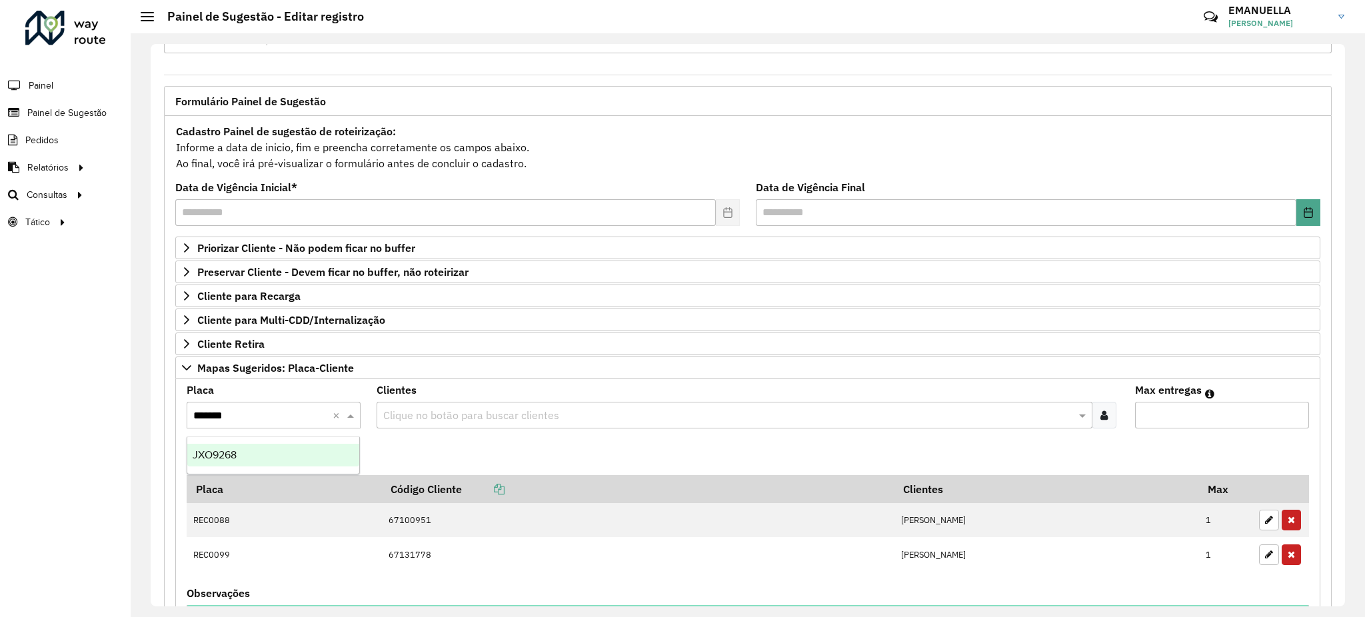
click at [235, 454] on span "JXO9268" at bounding box center [215, 454] width 44 height 11
click at [387, 442] on formly-field "Adicionar" at bounding box center [748, 457] width 1138 height 36
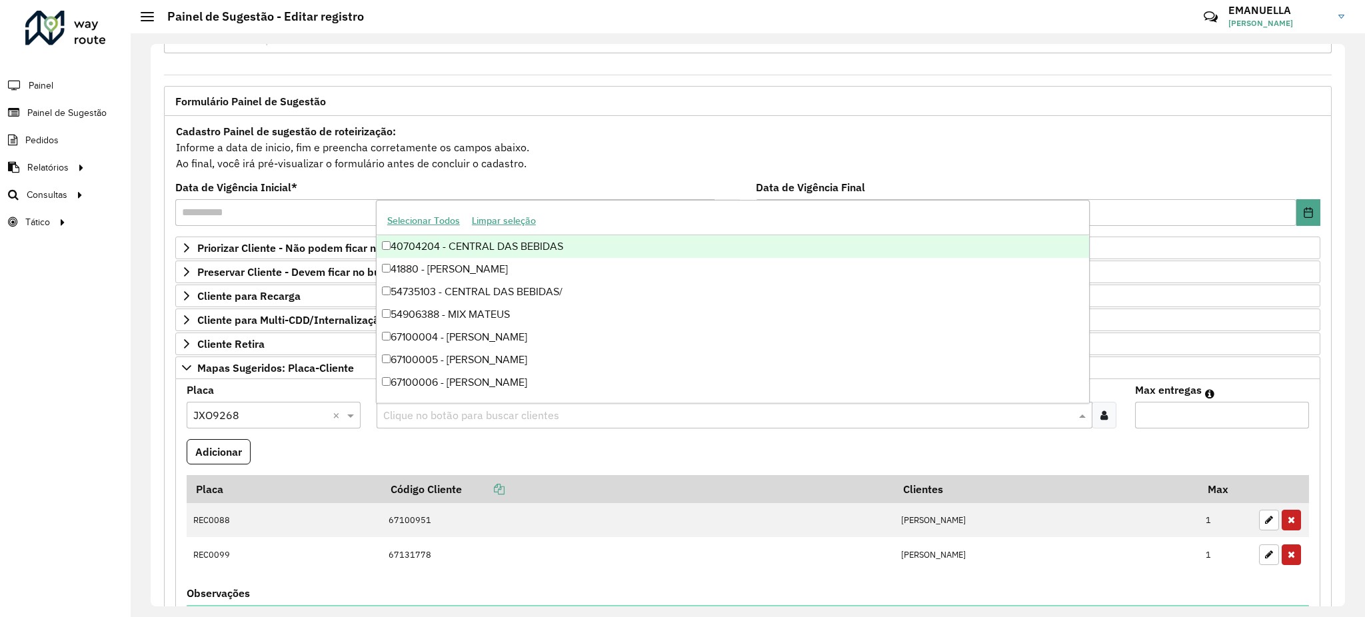
click at [419, 416] on input "text" at bounding box center [728, 416] width 696 height 16
paste input "*****"
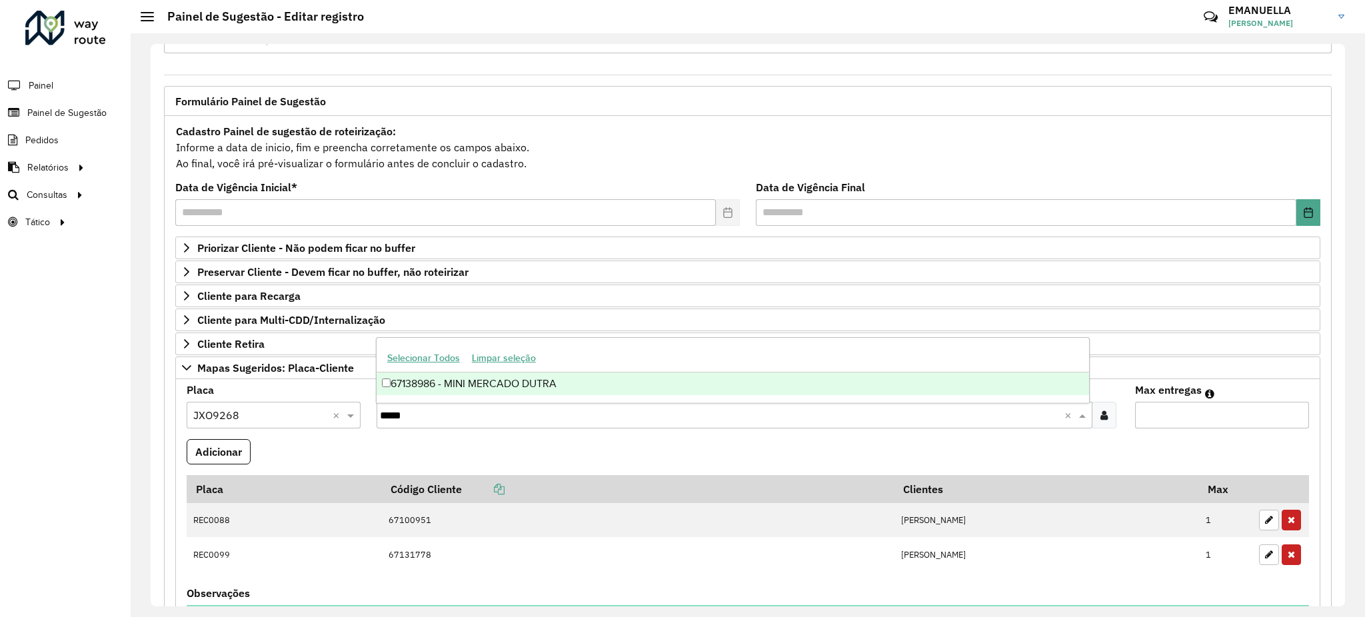
type input "*****"
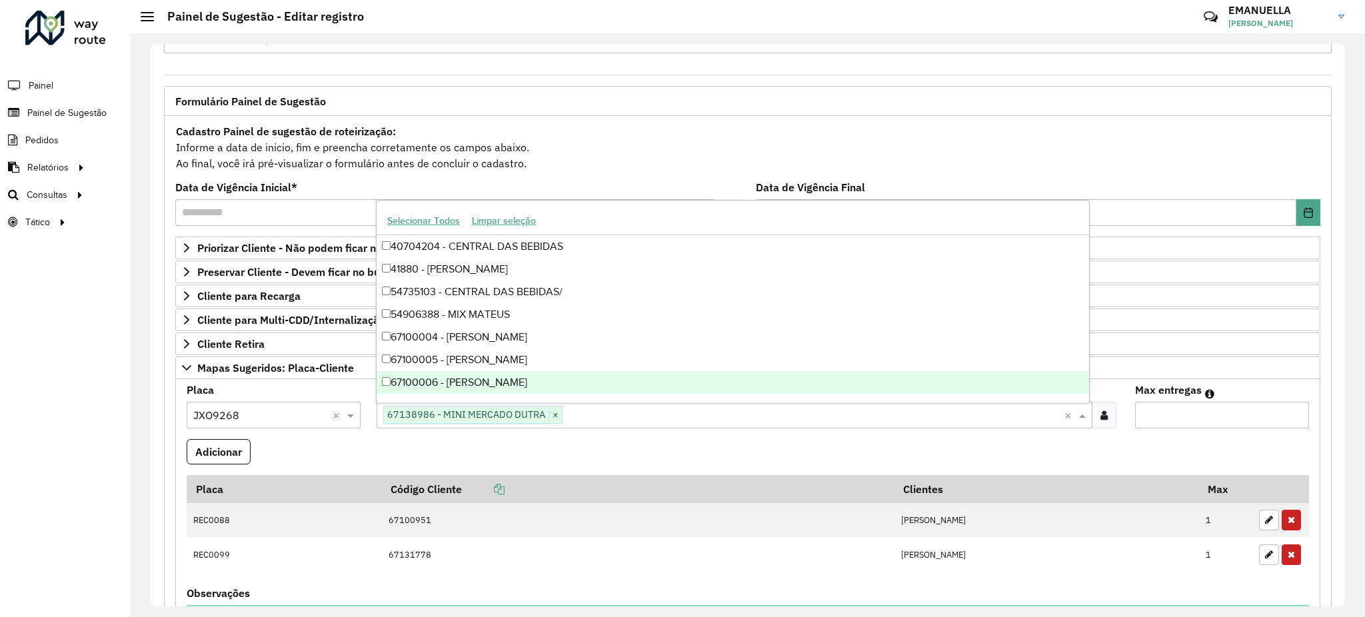
click at [370, 435] on formly-field "Clientes Clique no botão para buscar clientes 67138986 - MINI MERCADO DUTRA × ×" at bounding box center [748, 412] width 759 height 54
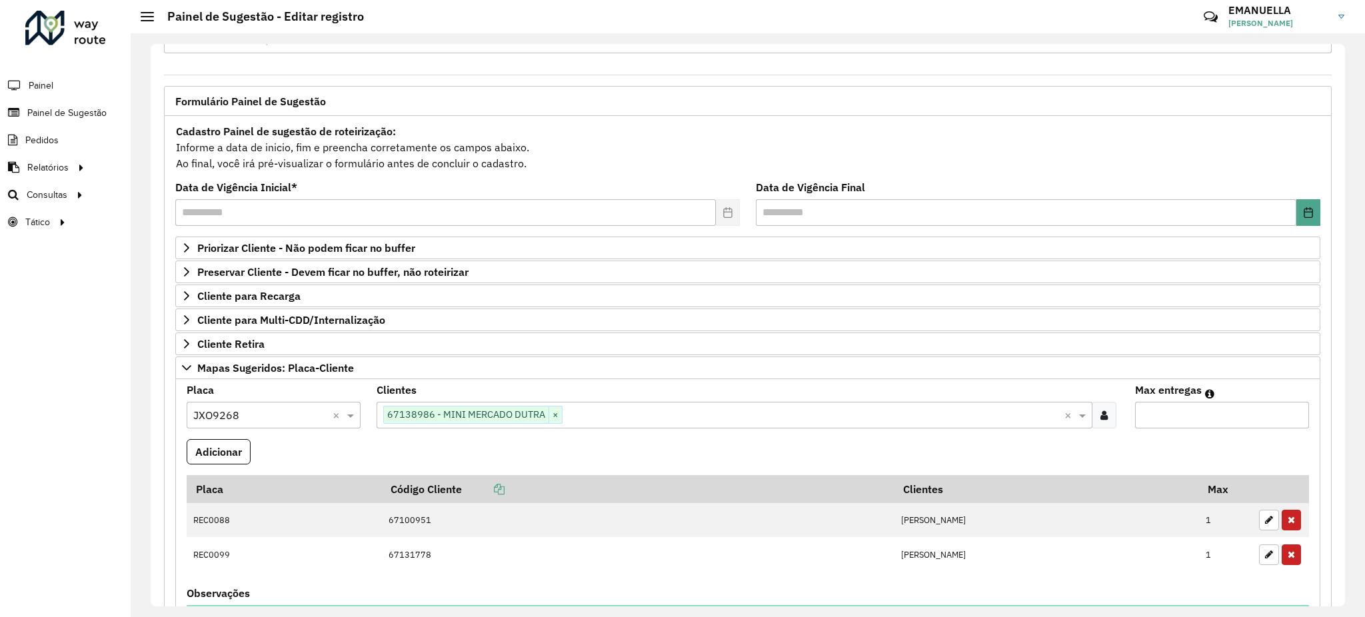
click at [600, 411] on input "text" at bounding box center [814, 416] width 503 height 16
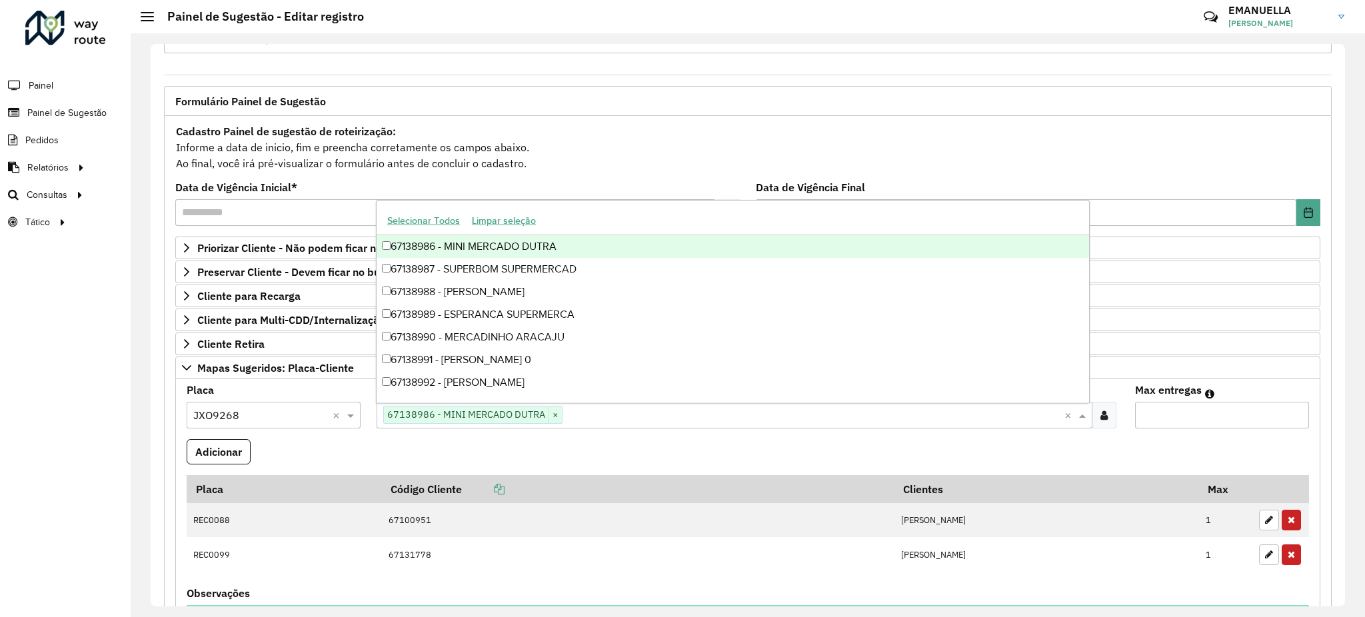
paste input "***"
type input "***"
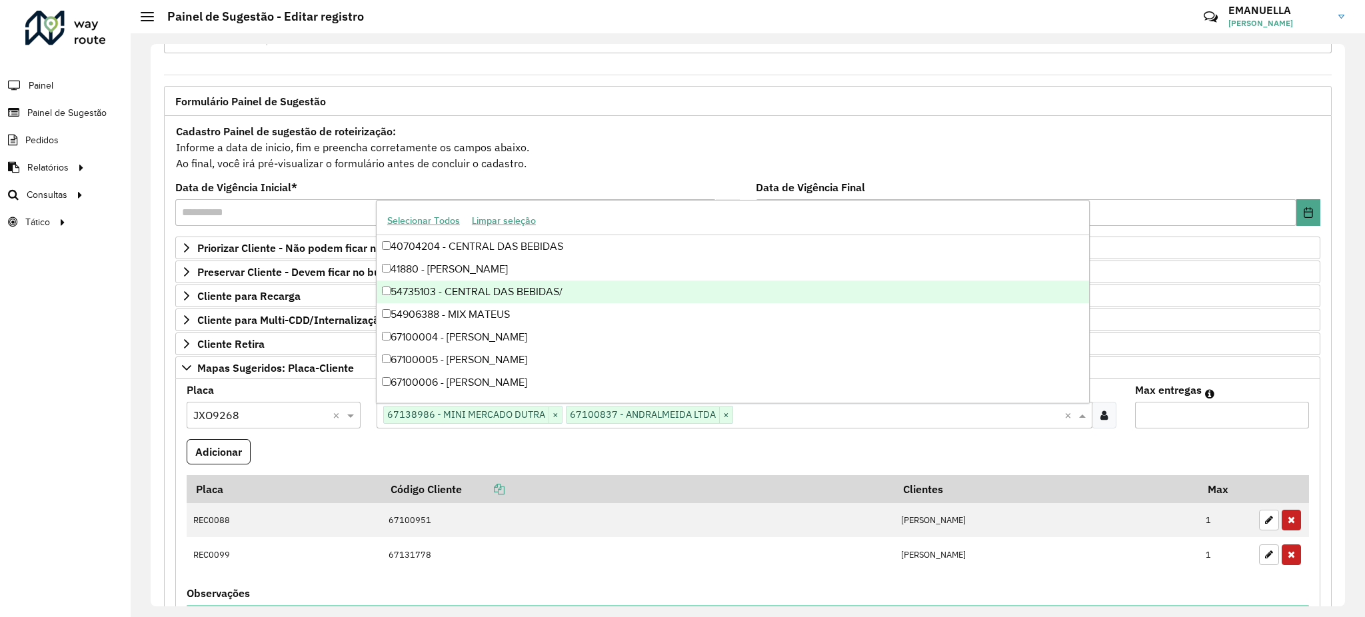
click at [507, 445] on formly-field "Adicionar" at bounding box center [748, 457] width 1138 height 36
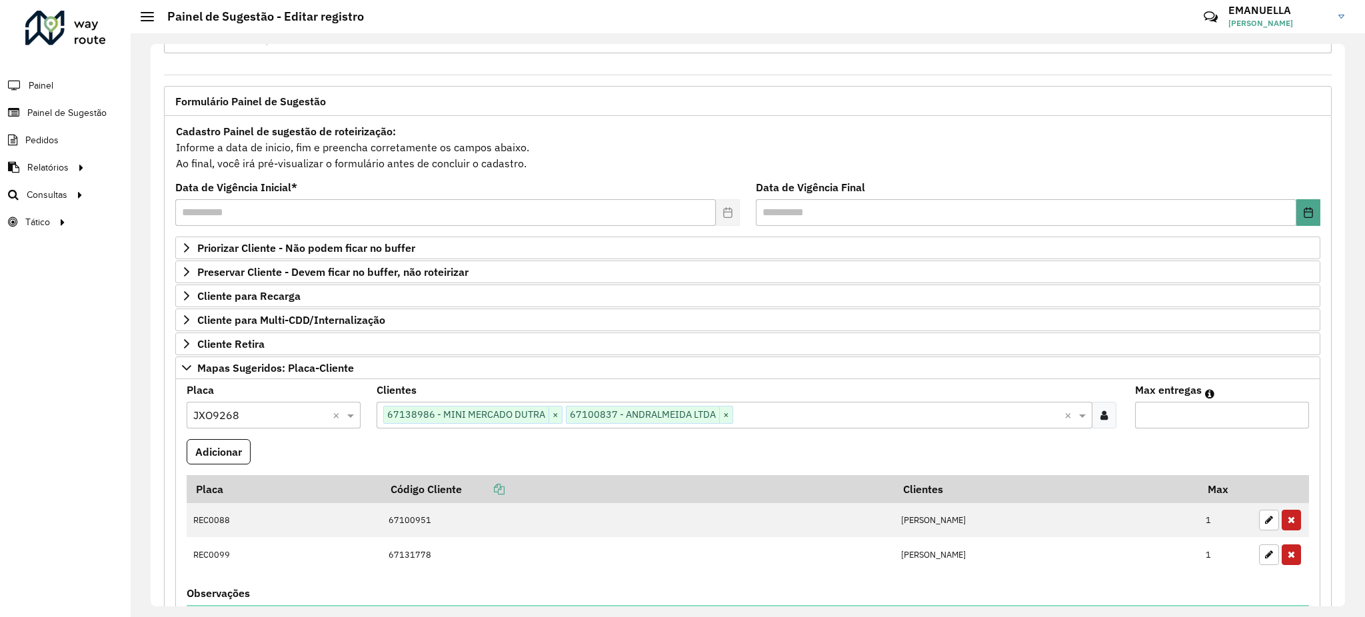
click at [754, 416] on input "text" at bounding box center [899, 416] width 332 height 16
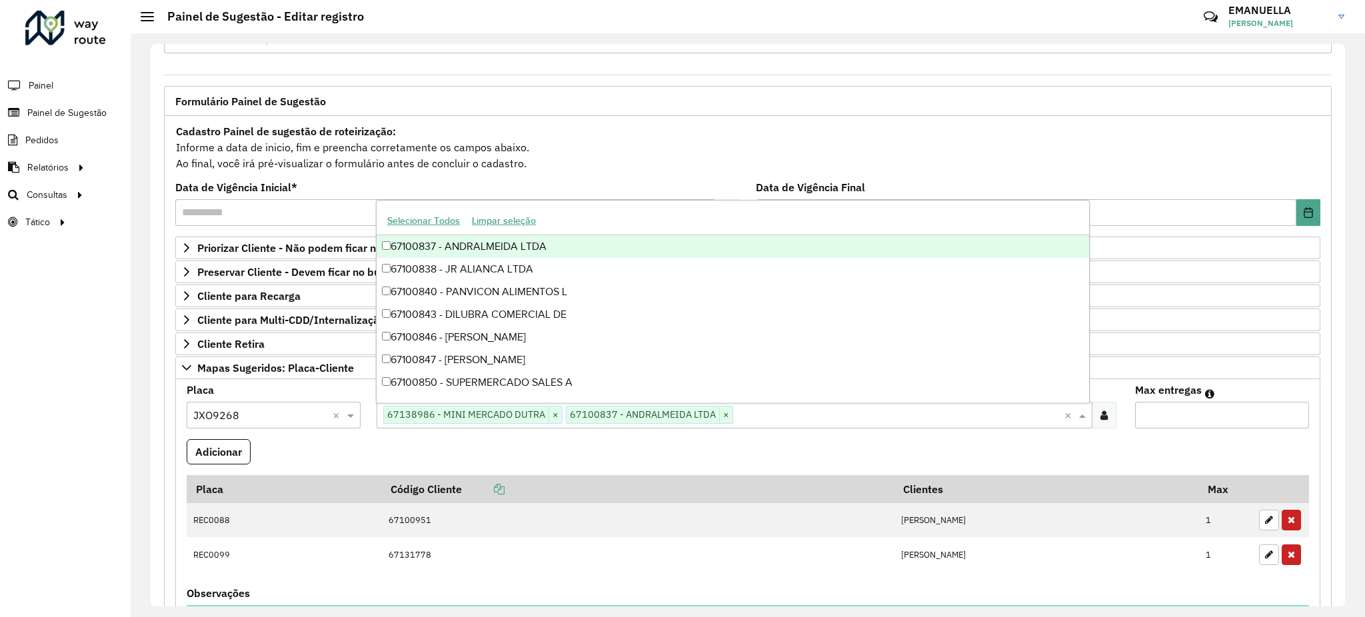
paste input "*****"
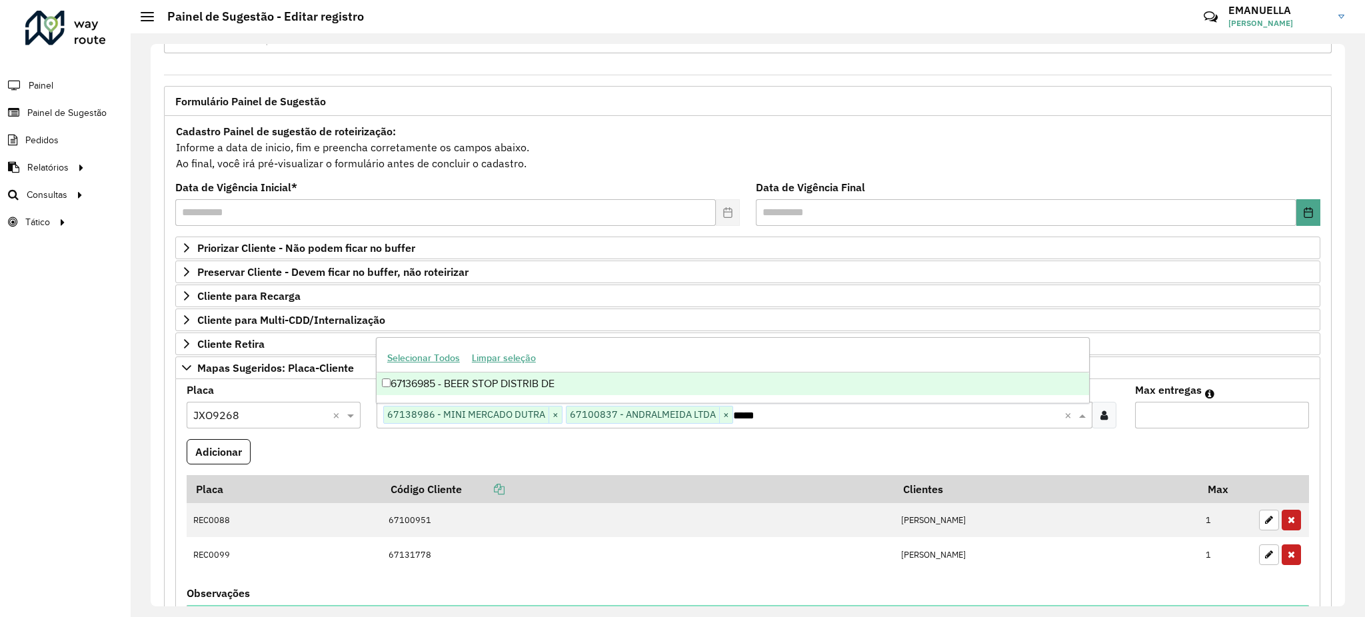
scroll to position [0, 0]
type input "*****"
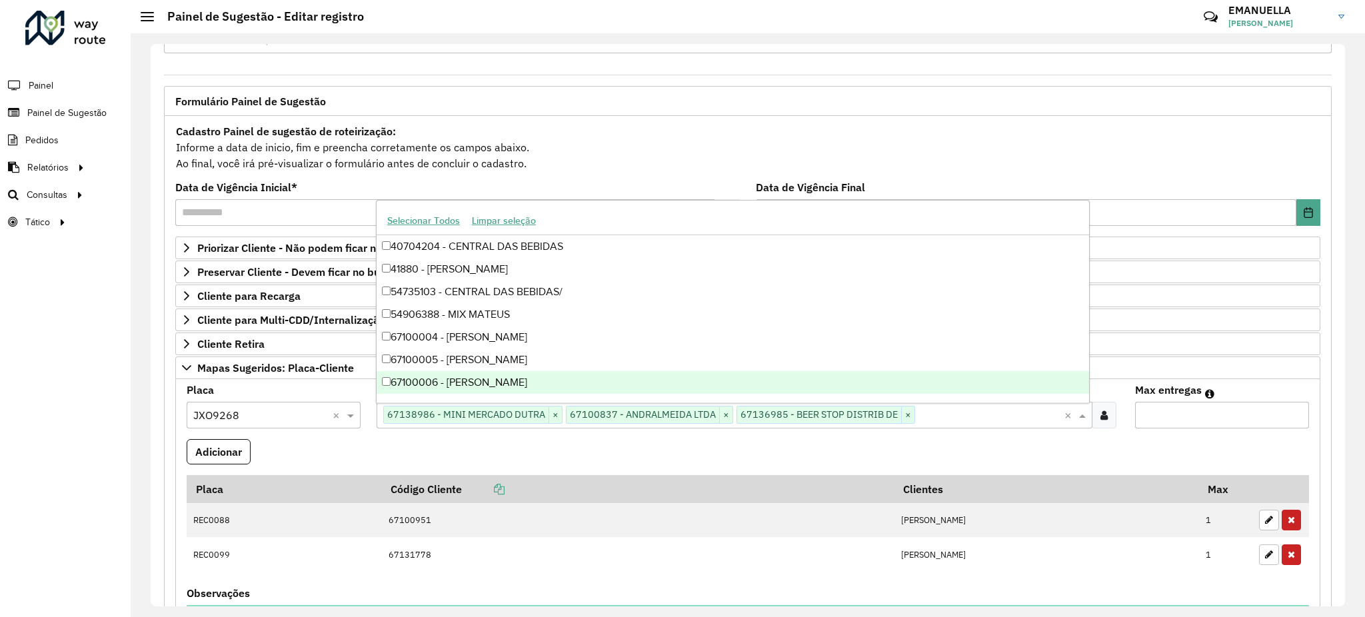
click at [481, 459] on formly-field "Adicionar" at bounding box center [748, 457] width 1138 height 36
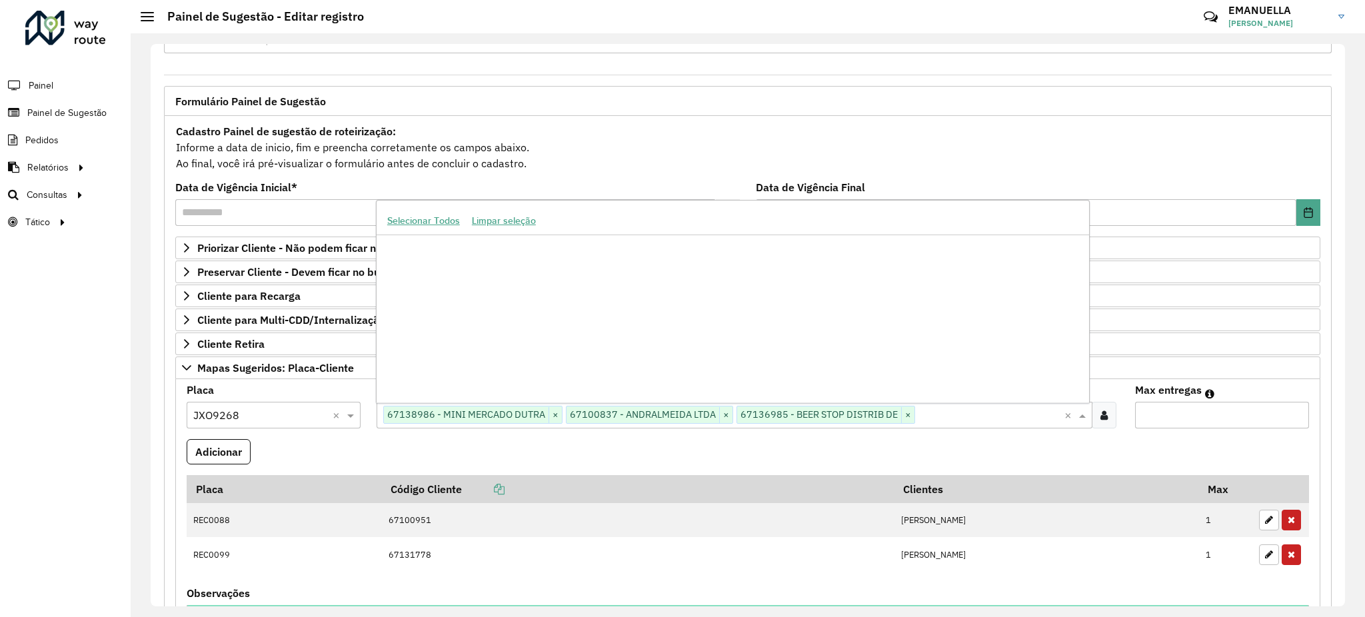
click at [932, 421] on input "text" at bounding box center [990, 416] width 150 height 16
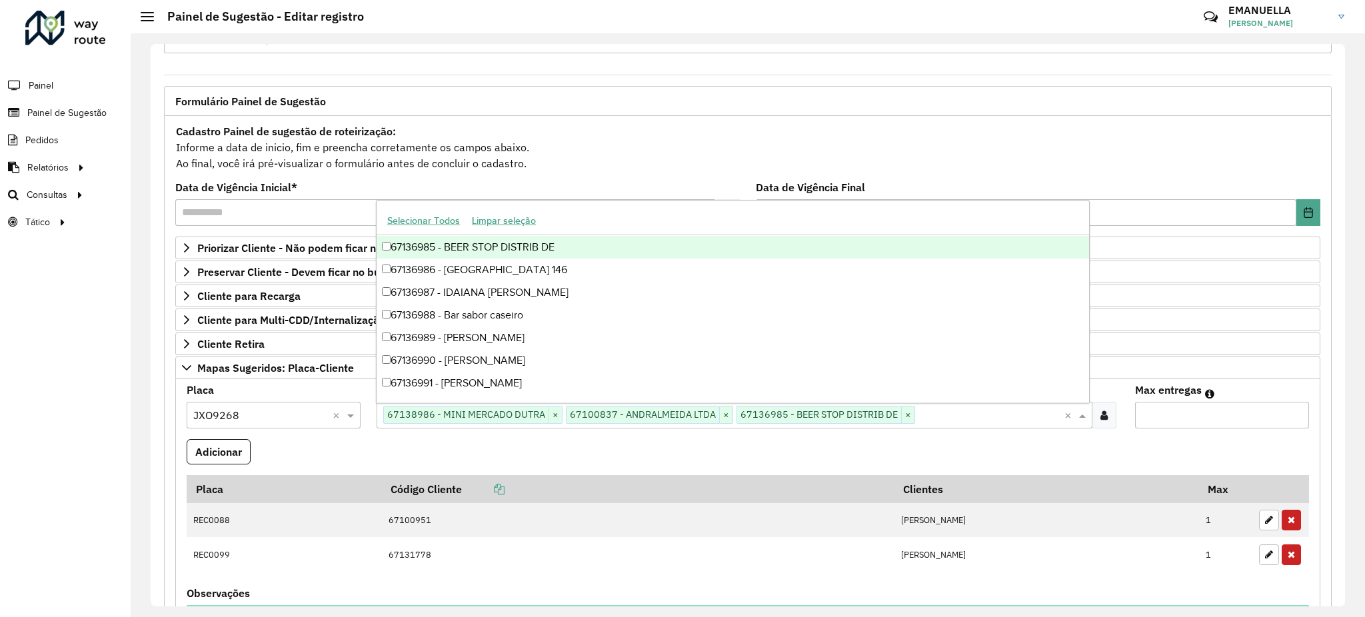
paste input "*****"
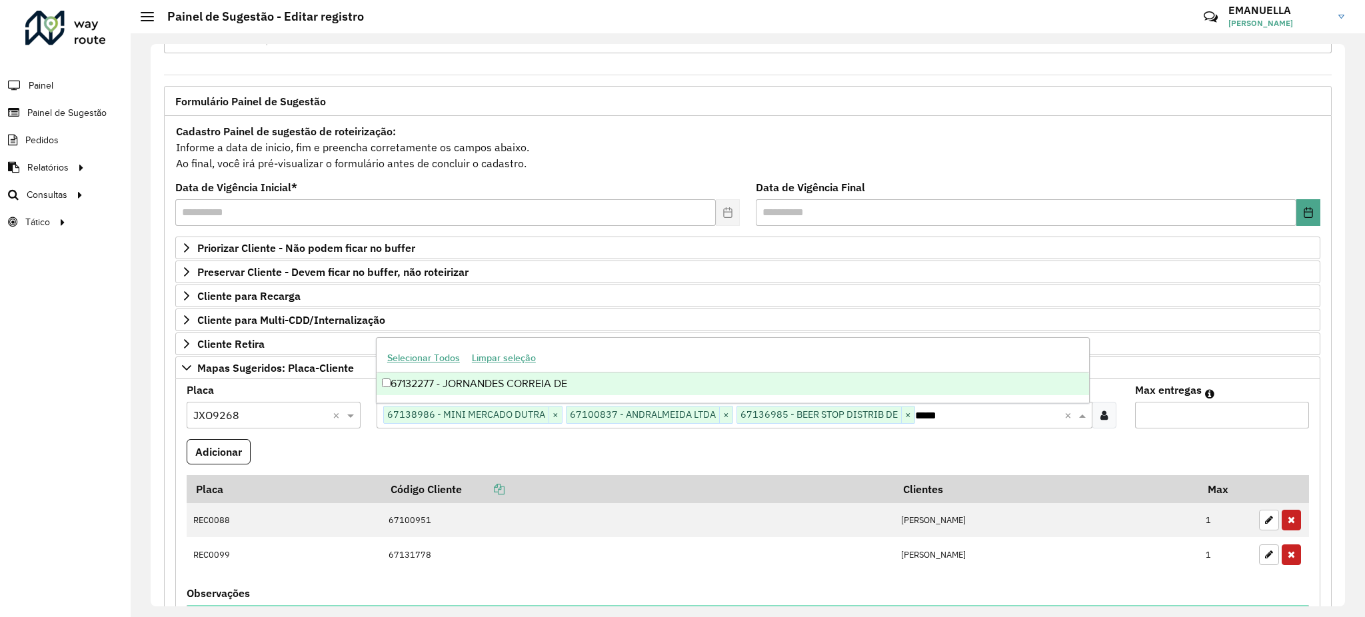
type input "*****"
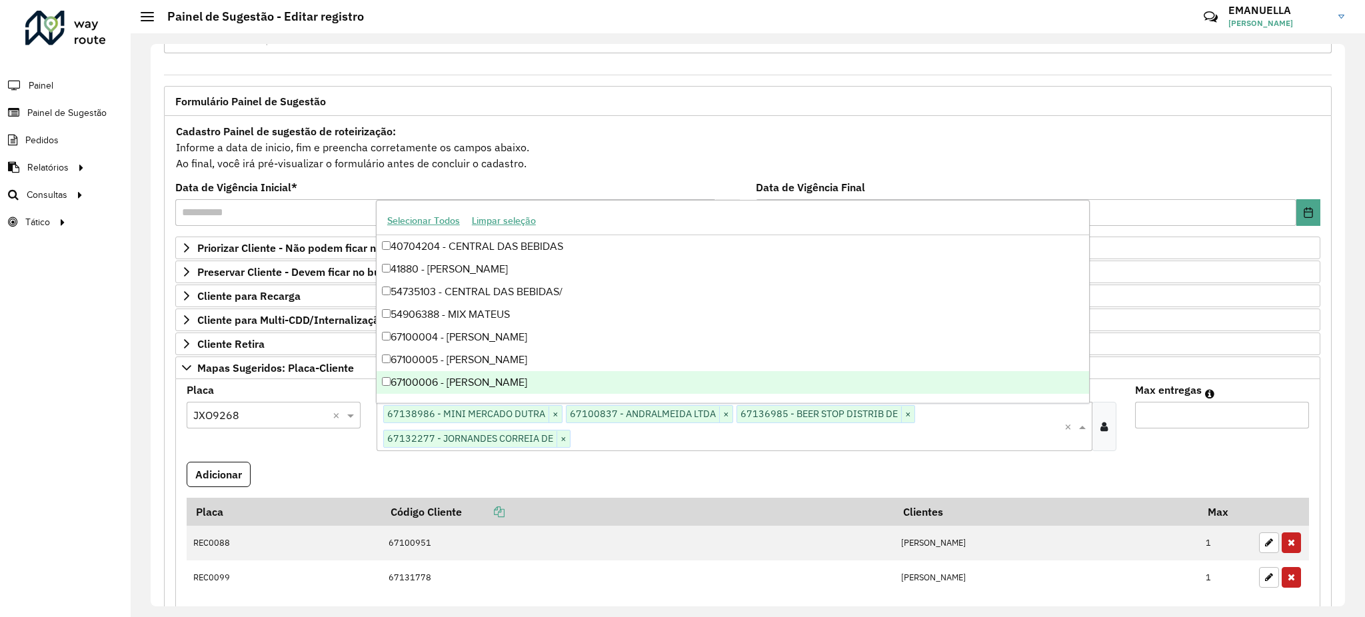
click at [712, 487] on formly-field "Adicionar" at bounding box center [748, 480] width 1138 height 36
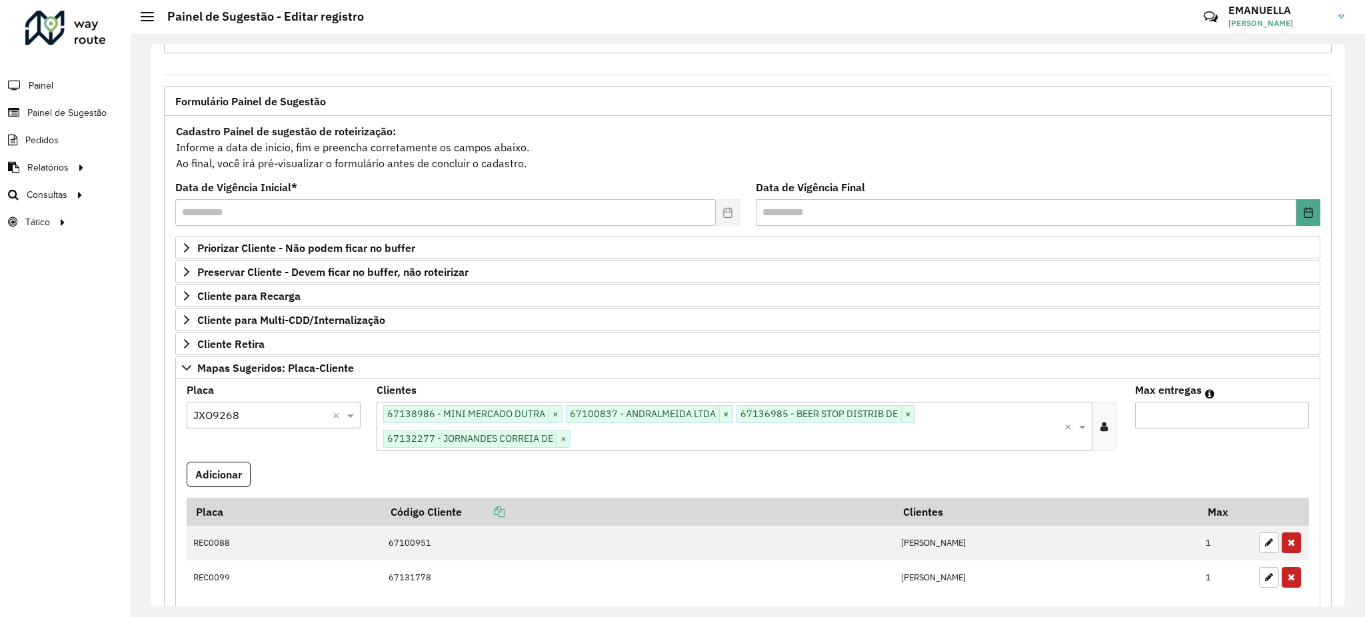
click at [1292, 411] on input "*" at bounding box center [1222, 415] width 174 height 27
type input "*"
click at [1292, 411] on input "*" at bounding box center [1222, 415] width 174 height 27
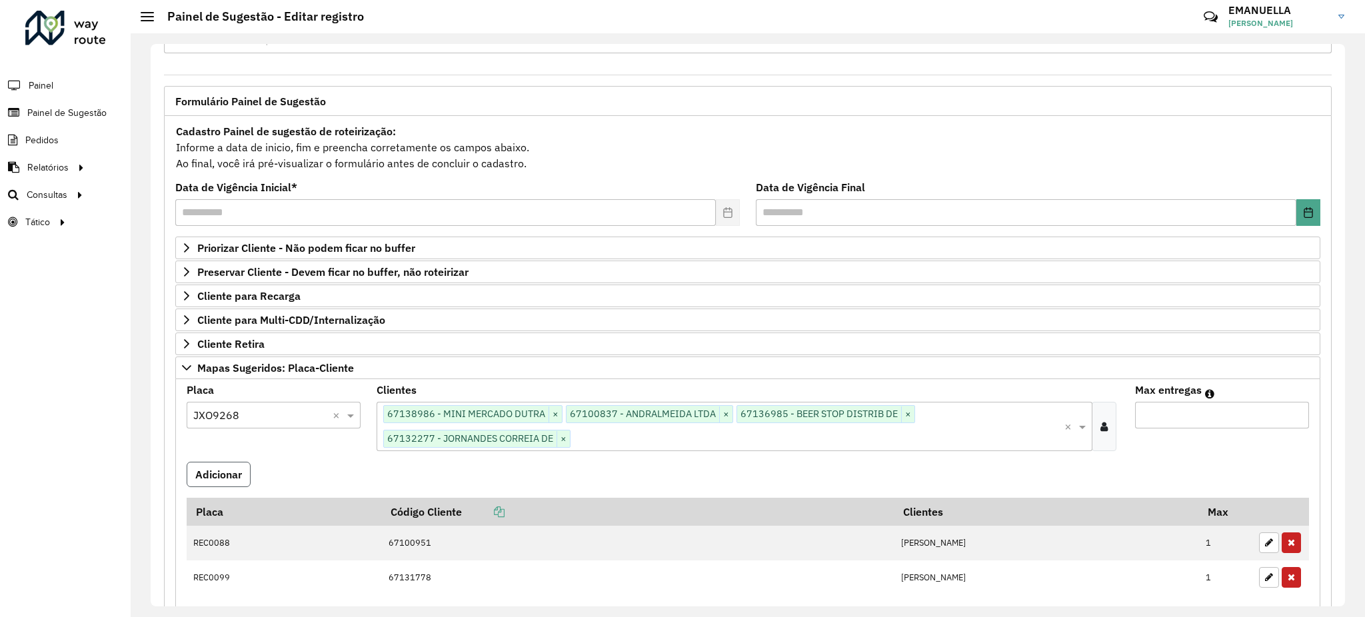
click at [243, 478] on button "Adicionar" at bounding box center [219, 474] width 64 height 25
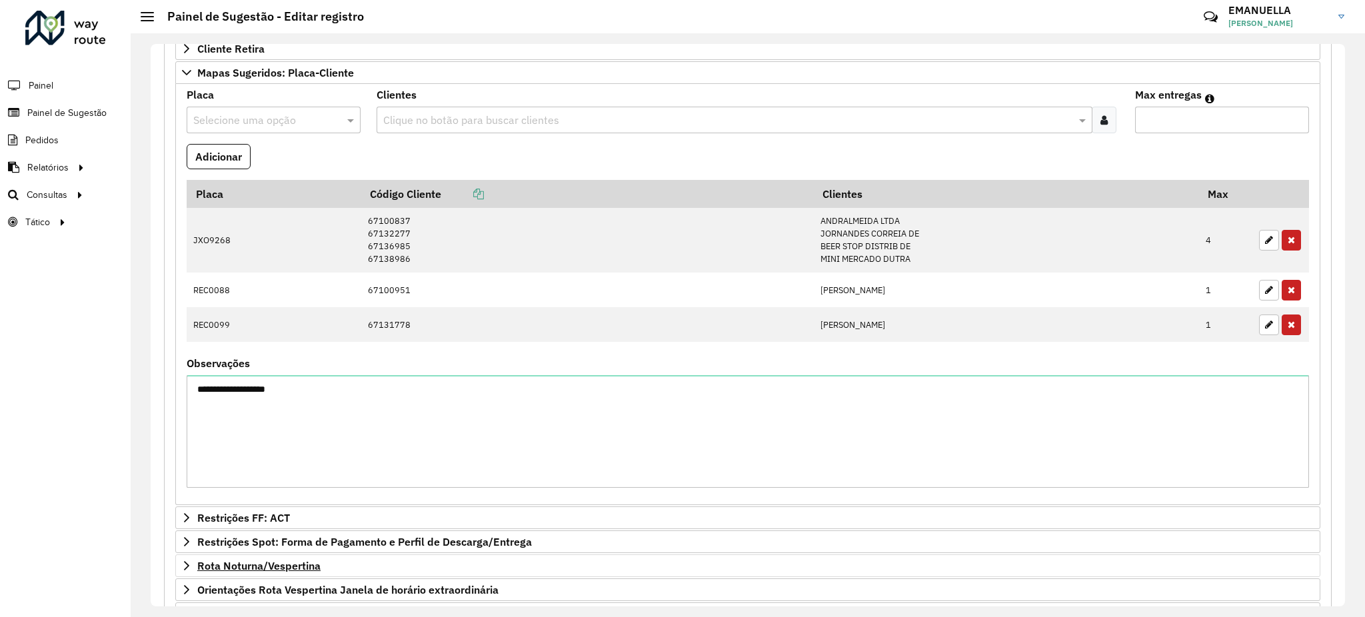
scroll to position [471, 0]
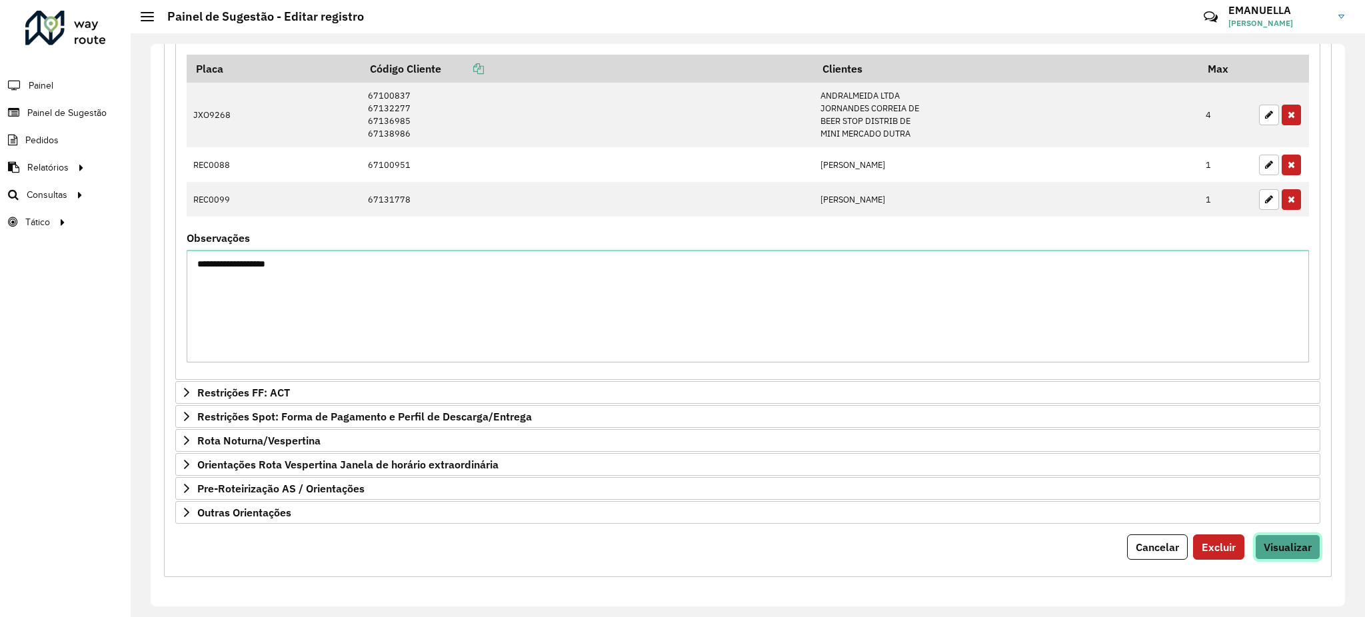
click at [1273, 555] on button "Visualizar" at bounding box center [1287, 547] width 65 height 25
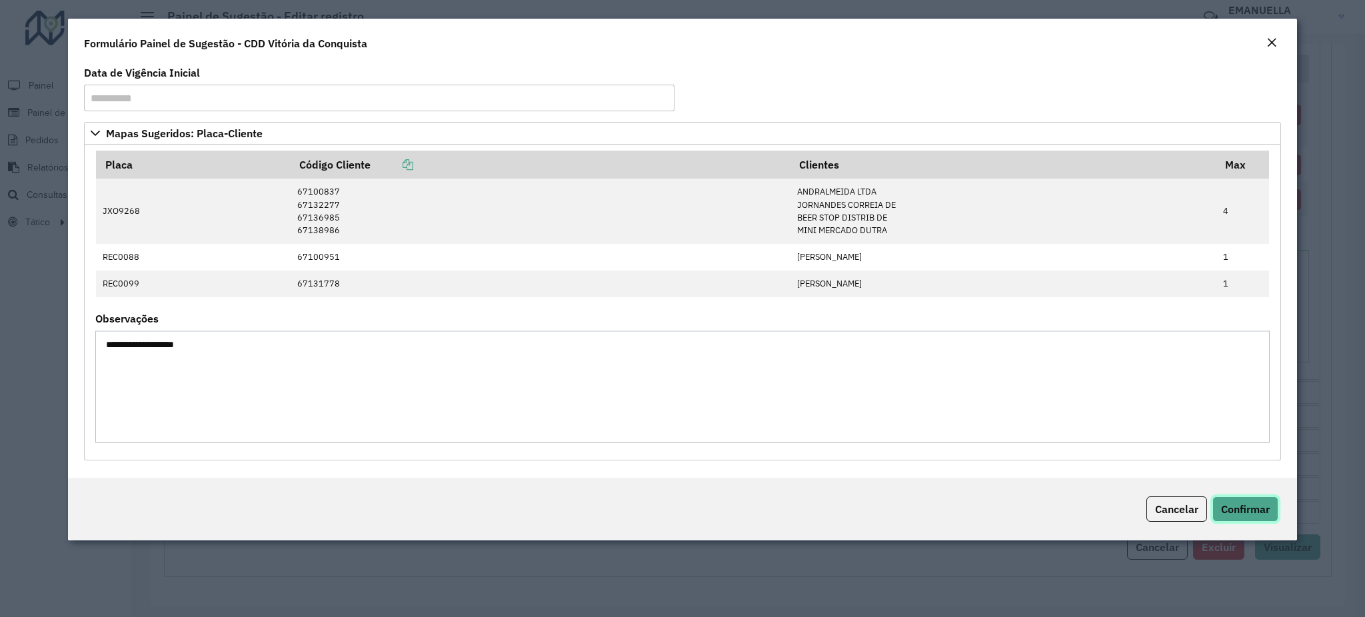
click at [1263, 508] on span "Confirmar" at bounding box center [1245, 509] width 49 height 13
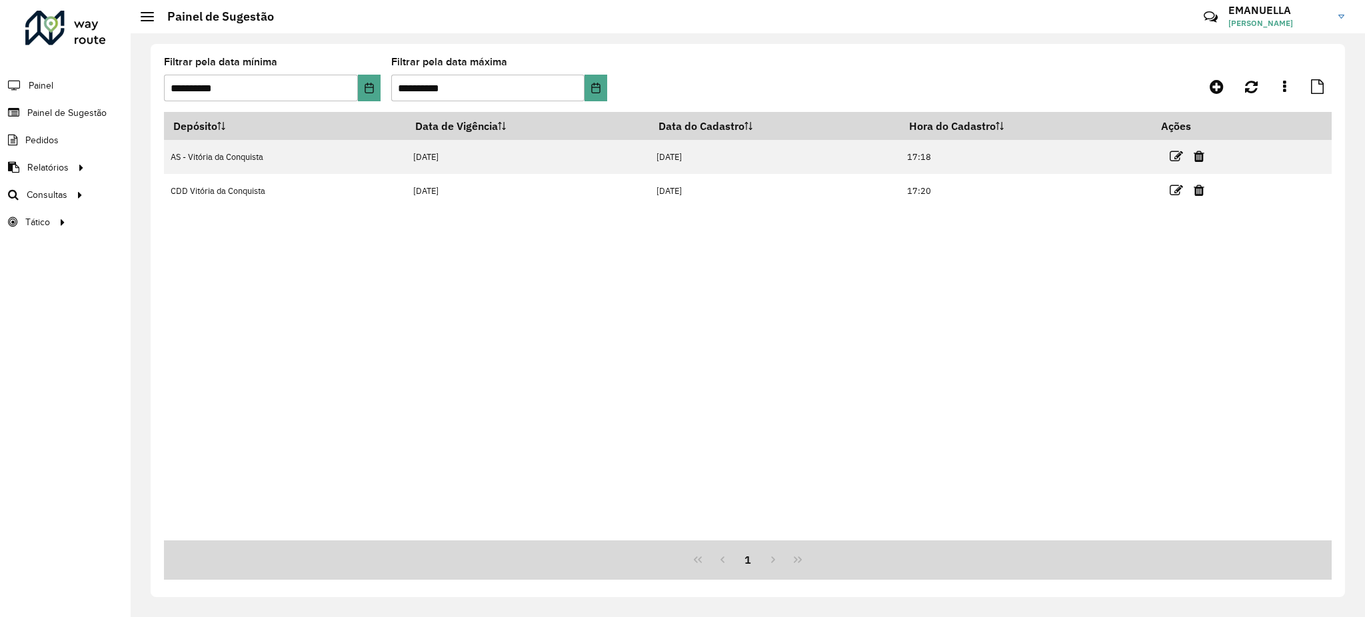
click at [778, 393] on div "Depósito Data de Vigência Data do Cadastro Hora do Cadastro Ações AS - Vitória …" at bounding box center [748, 326] width 1168 height 429
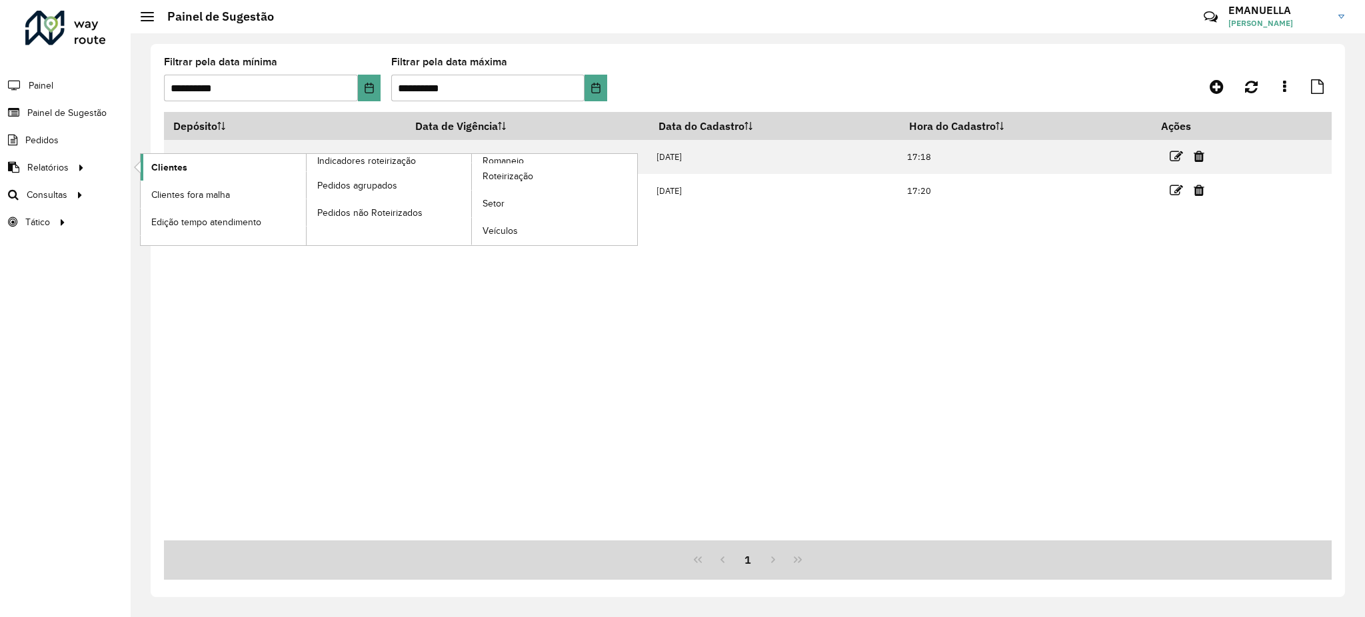
click at [219, 169] on link "Clientes" at bounding box center [223, 167] width 165 height 27
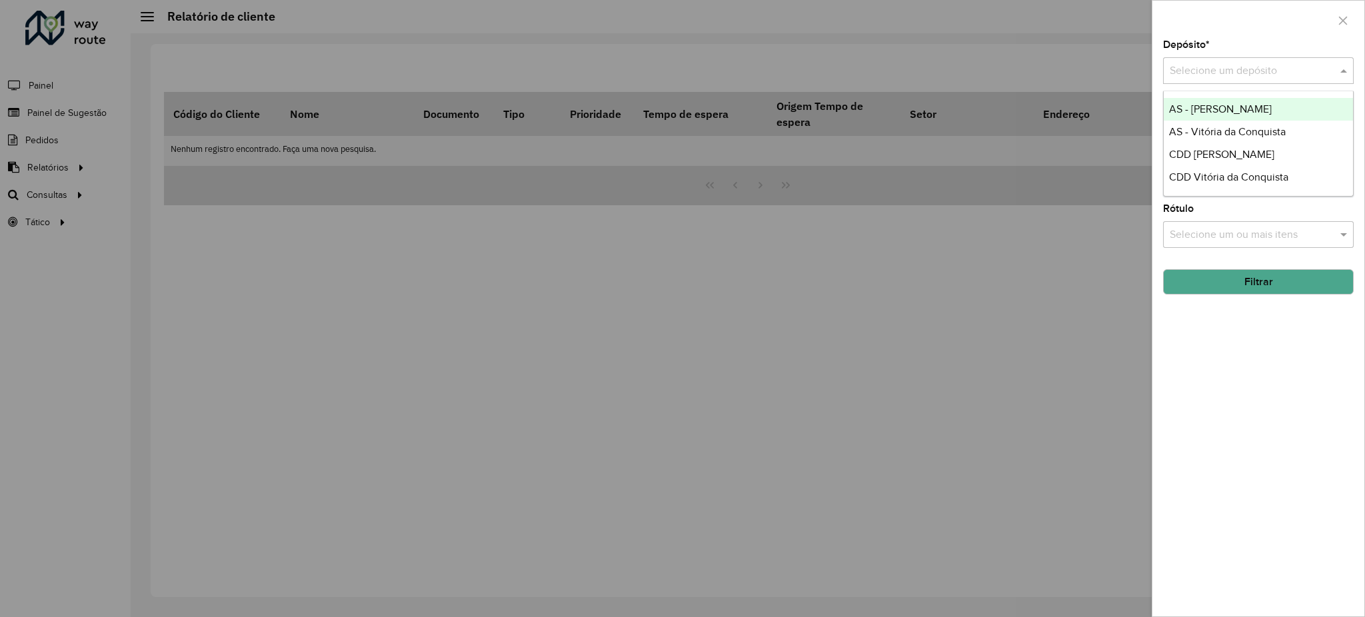
click at [1233, 69] on input "text" at bounding box center [1245, 71] width 151 height 16
click at [1209, 173] on span "CDD Vitória da Conquista" at bounding box center [1228, 176] width 119 height 11
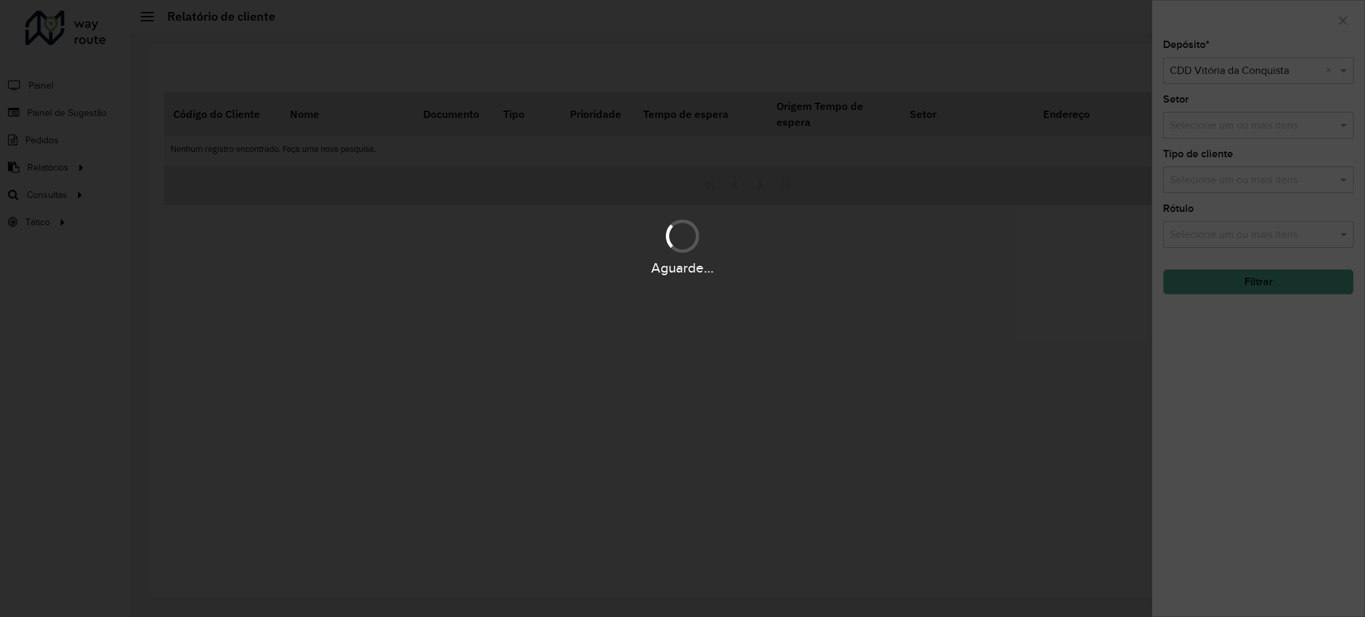
click at [1188, 123] on div "Aguarde..." at bounding box center [682, 308] width 1365 height 617
click at [1223, 87] on div "Aguarde..." at bounding box center [682, 308] width 1365 height 617
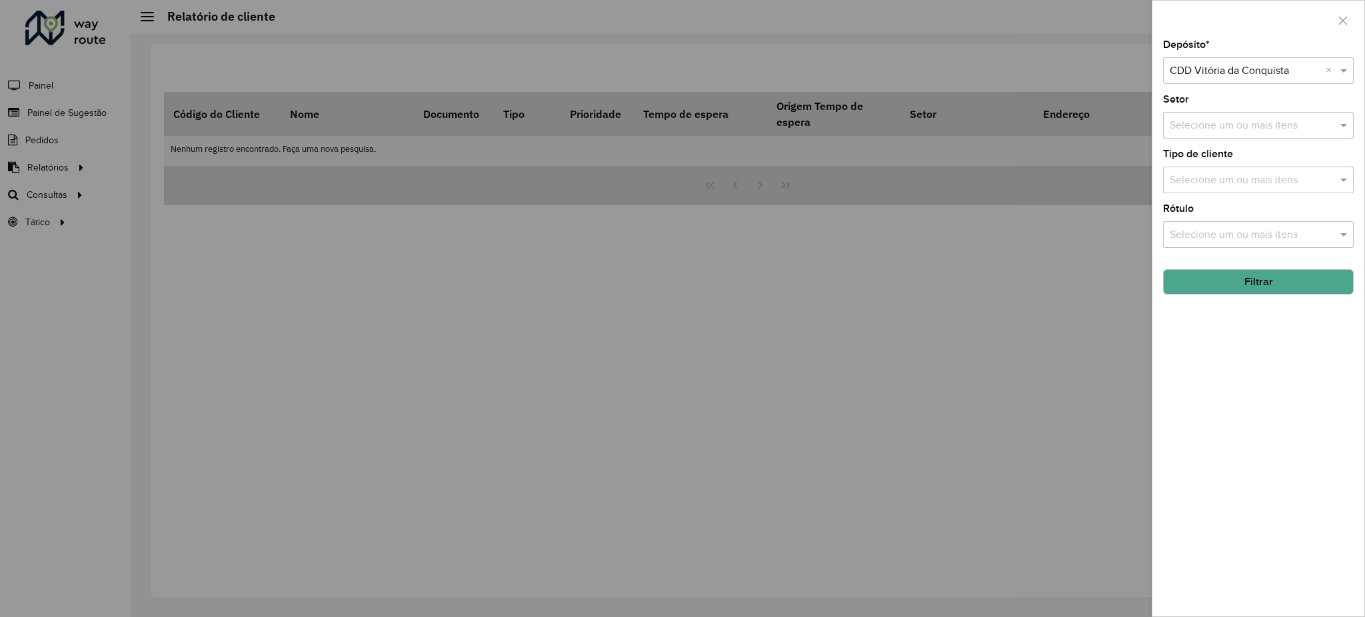
click at [1208, 95] on div "Setor Selecione um ou mais itens" at bounding box center [1258, 117] width 191 height 44
click at [1228, 276] on button "Filtrar" at bounding box center [1258, 281] width 191 height 25
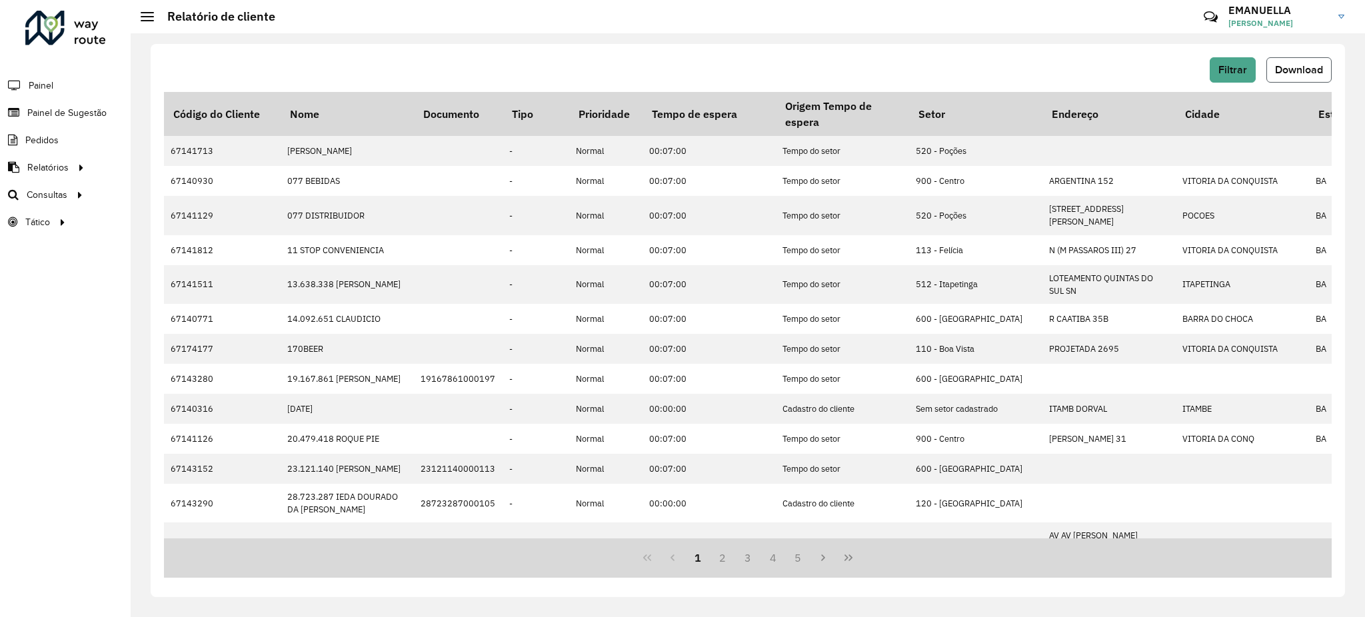
click at [1304, 75] on button "Download" at bounding box center [1298, 69] width 65 height 25
click at [1116, 54] on div "Filtrar Download Código do Cliente Nome Documento Tipo Prioridade Tempo de espe…" at bounding box center [748, 320] width 1194 height 553
